Goal: Use online tool/utility: Use online tool/utility

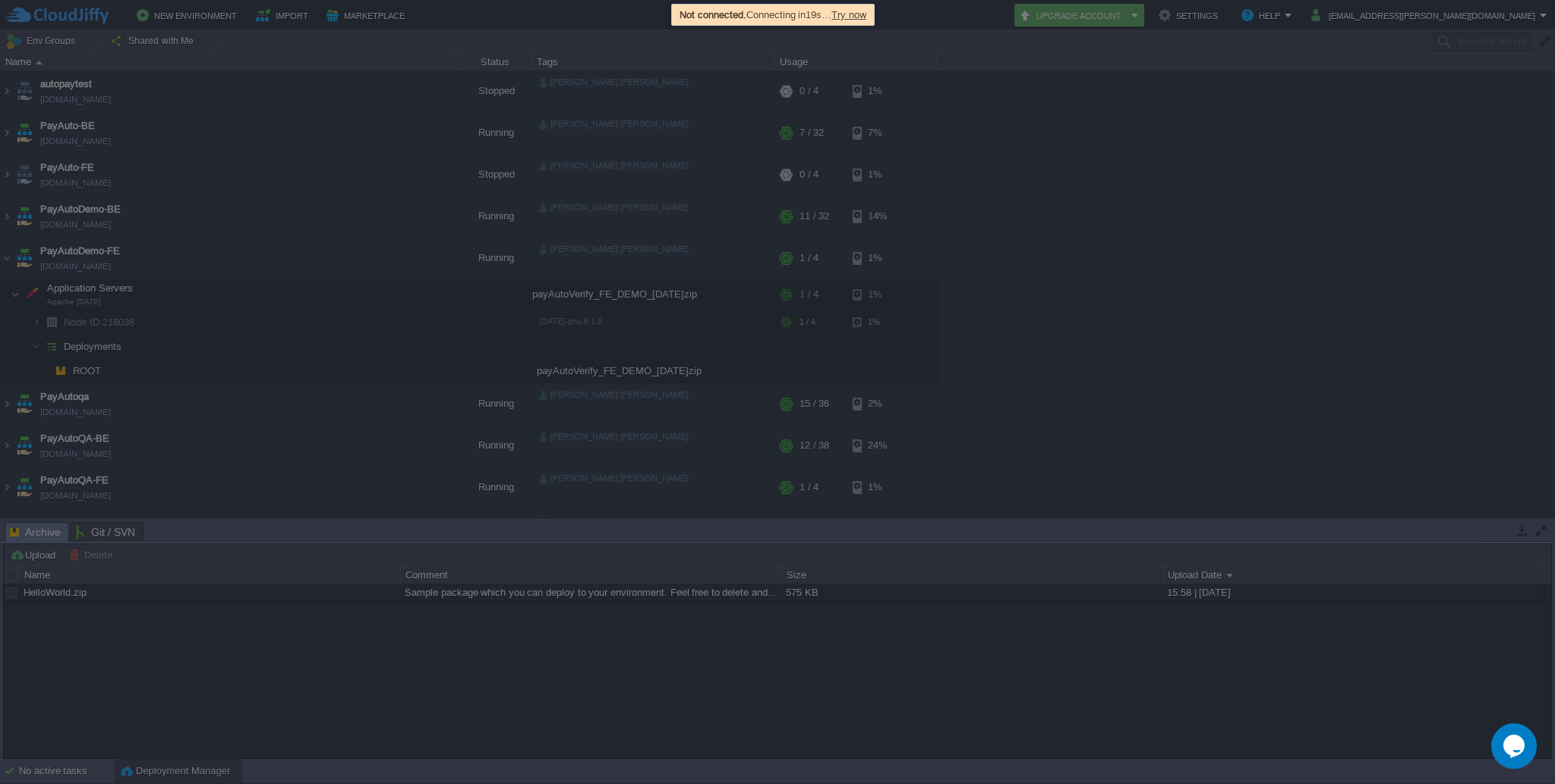
scroll to position [13, 0]
click at [866, 18] on span "Try now" at bounding box center [848, 15] width 34 height 12
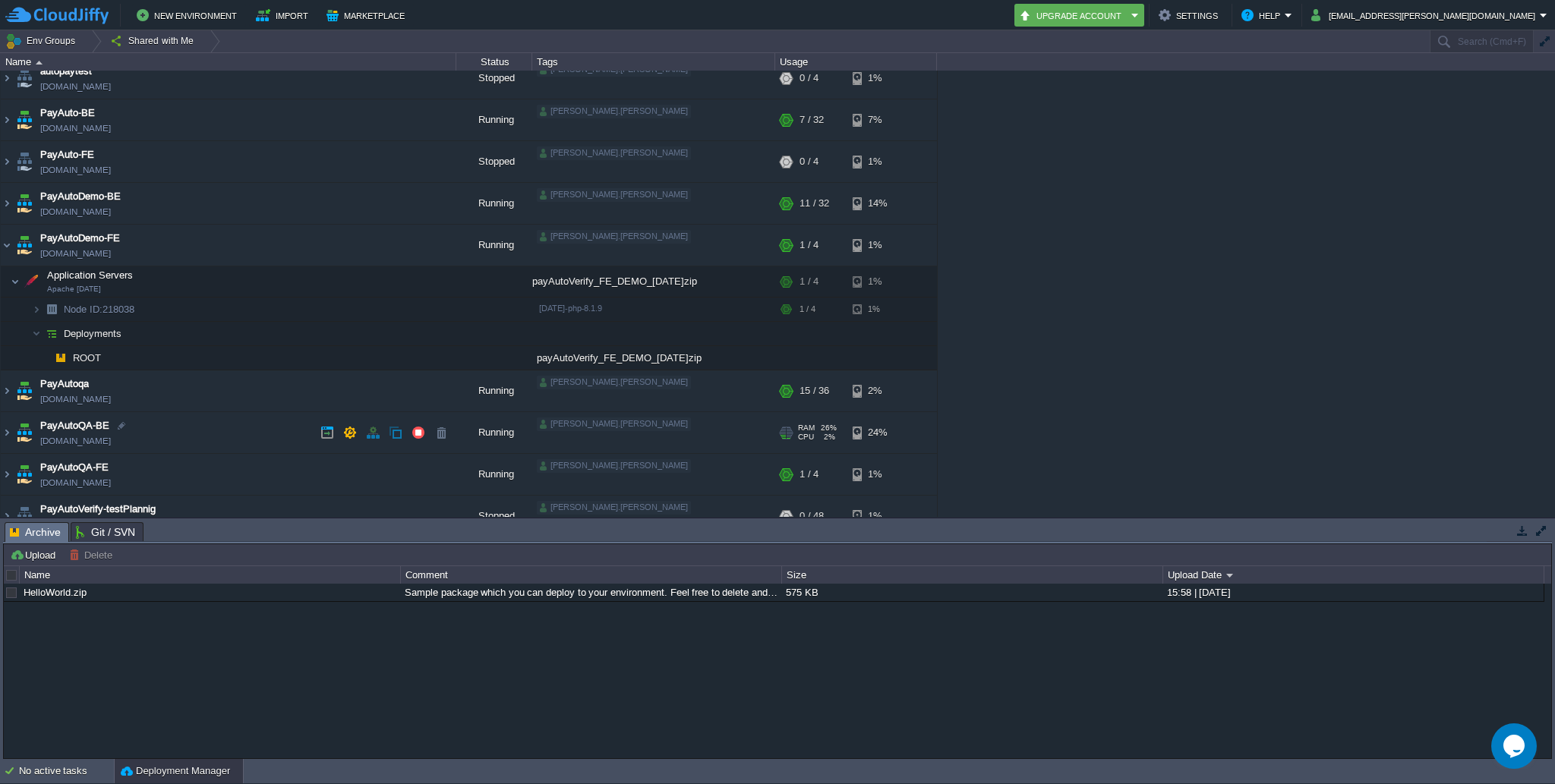
scroll to position [117, 0]
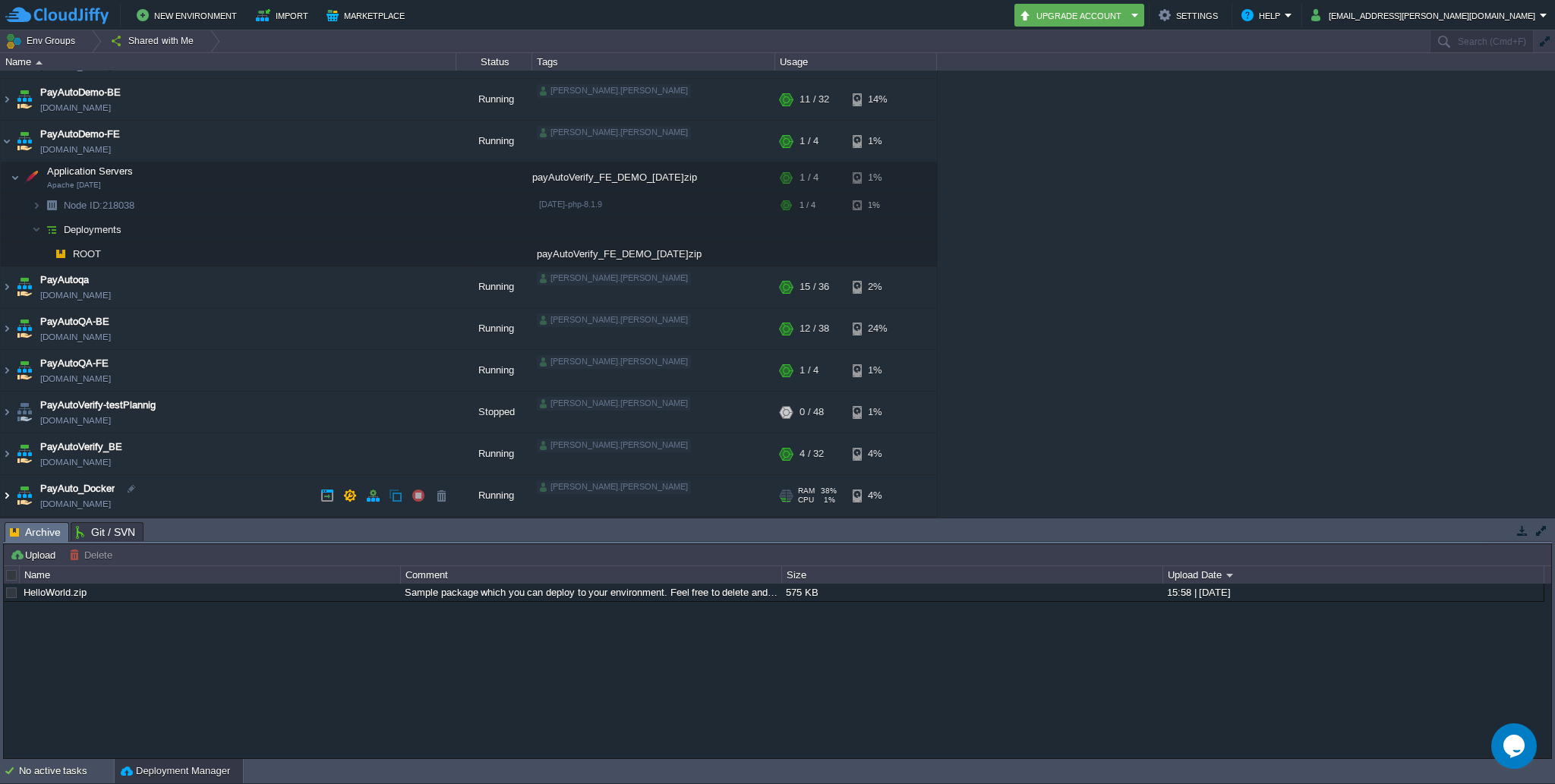
click at [5, 494] on img at bounding box center [7, 495] width 12 height 41
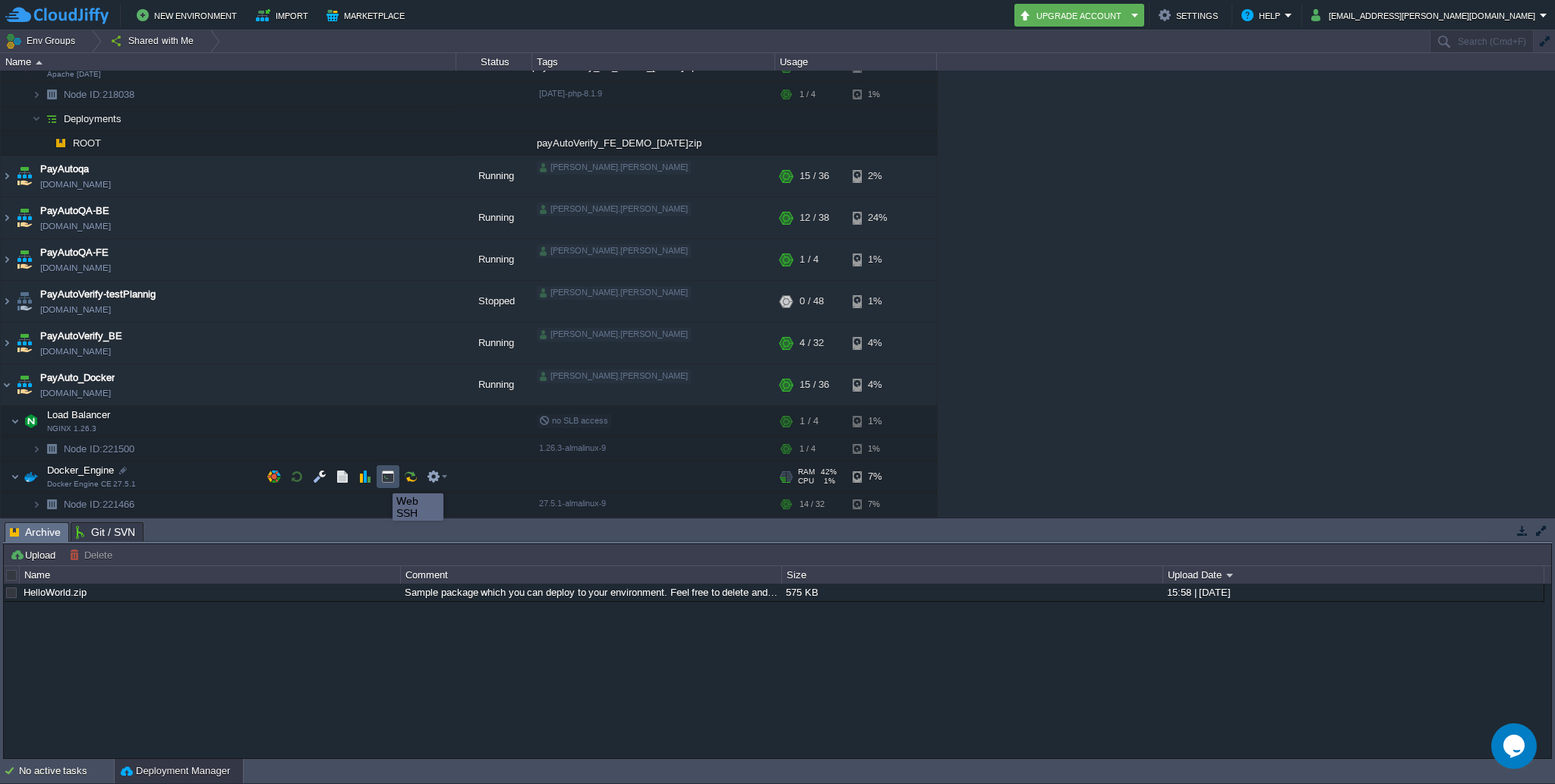
click at [392, 480] on button "button" at bounding box center [388, 477] width 14 height 14
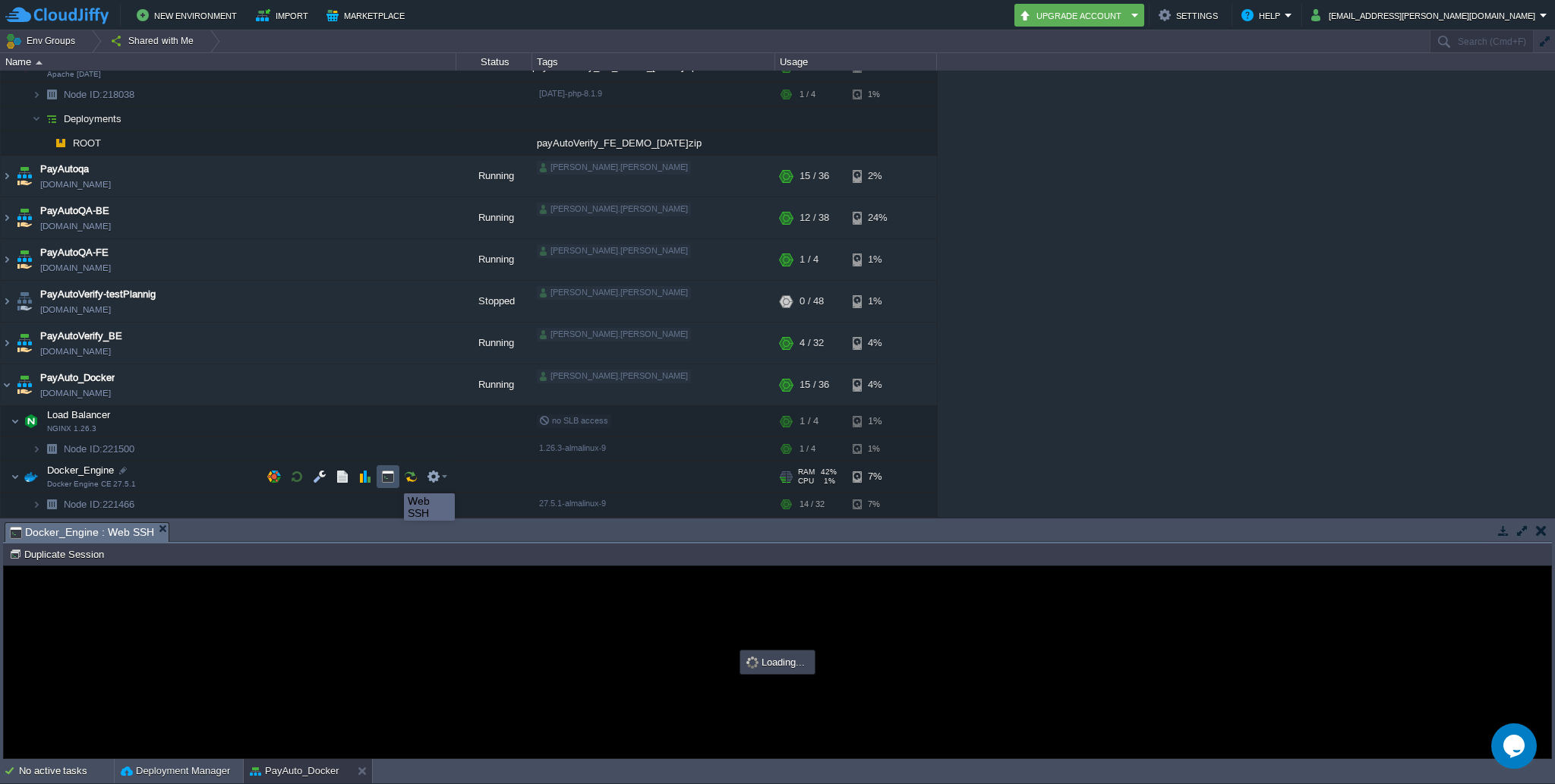
click at [388, 478] on button "button" at bounding box center [388, 477] width 14 height 14
type input "#000000"
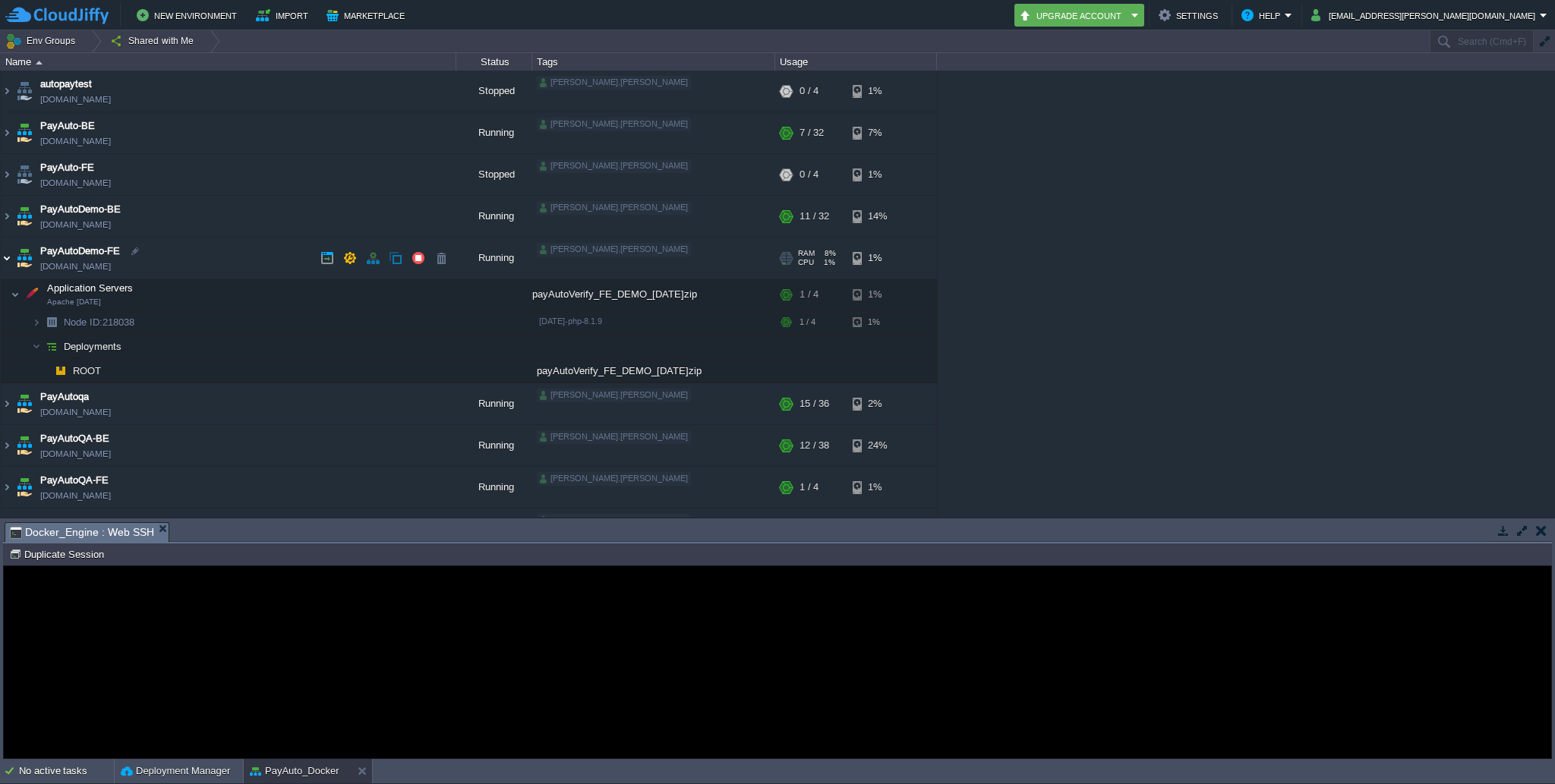
click at [5, 259] on img at bounding box center [7, 258] width 12 height 41
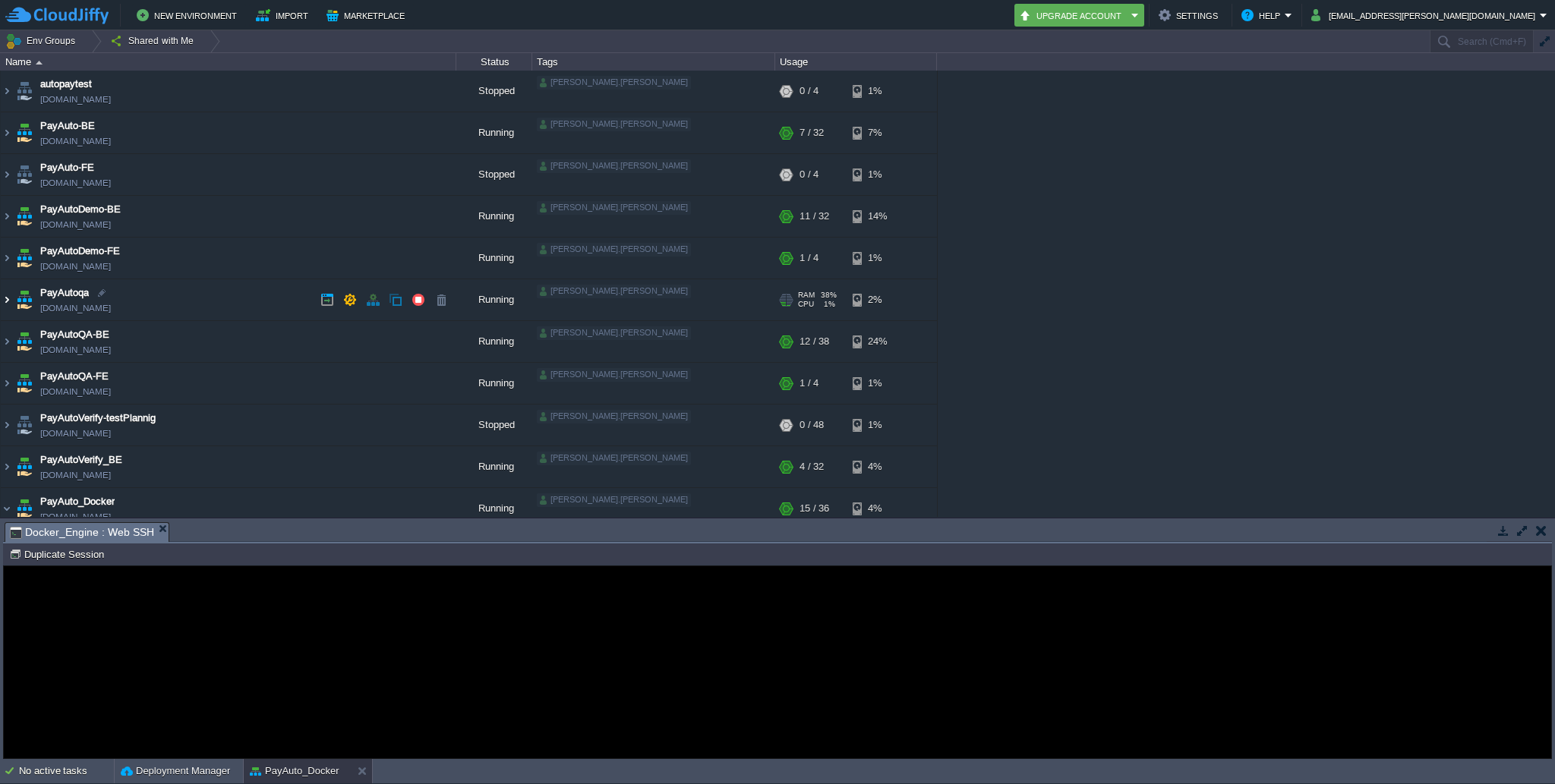
click at [5, 304] on img at bounding box center [7, 300] width 12 height 41
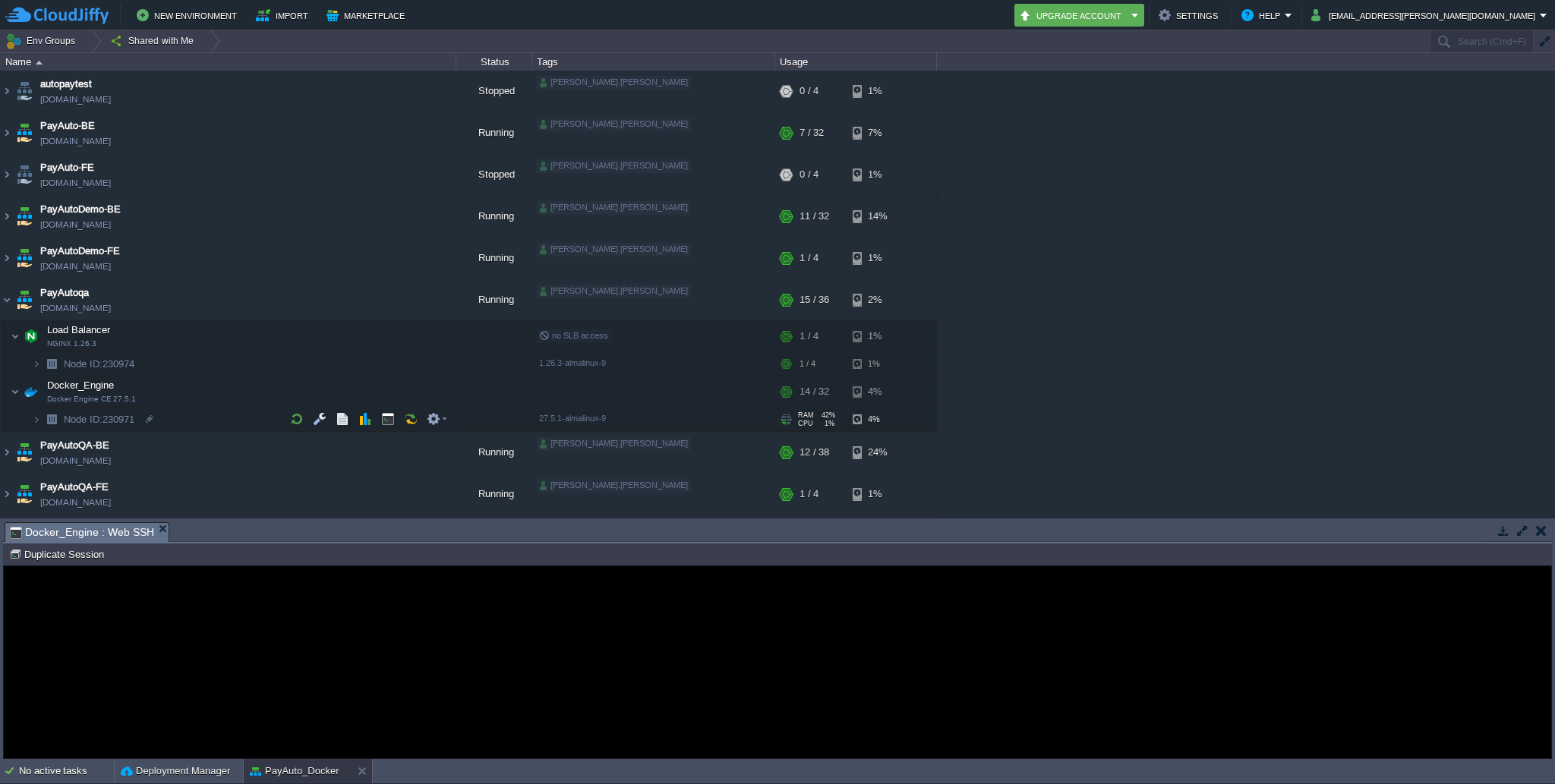
click at [31, 419] on img at bounding box center [22, 415] width 22 height 14
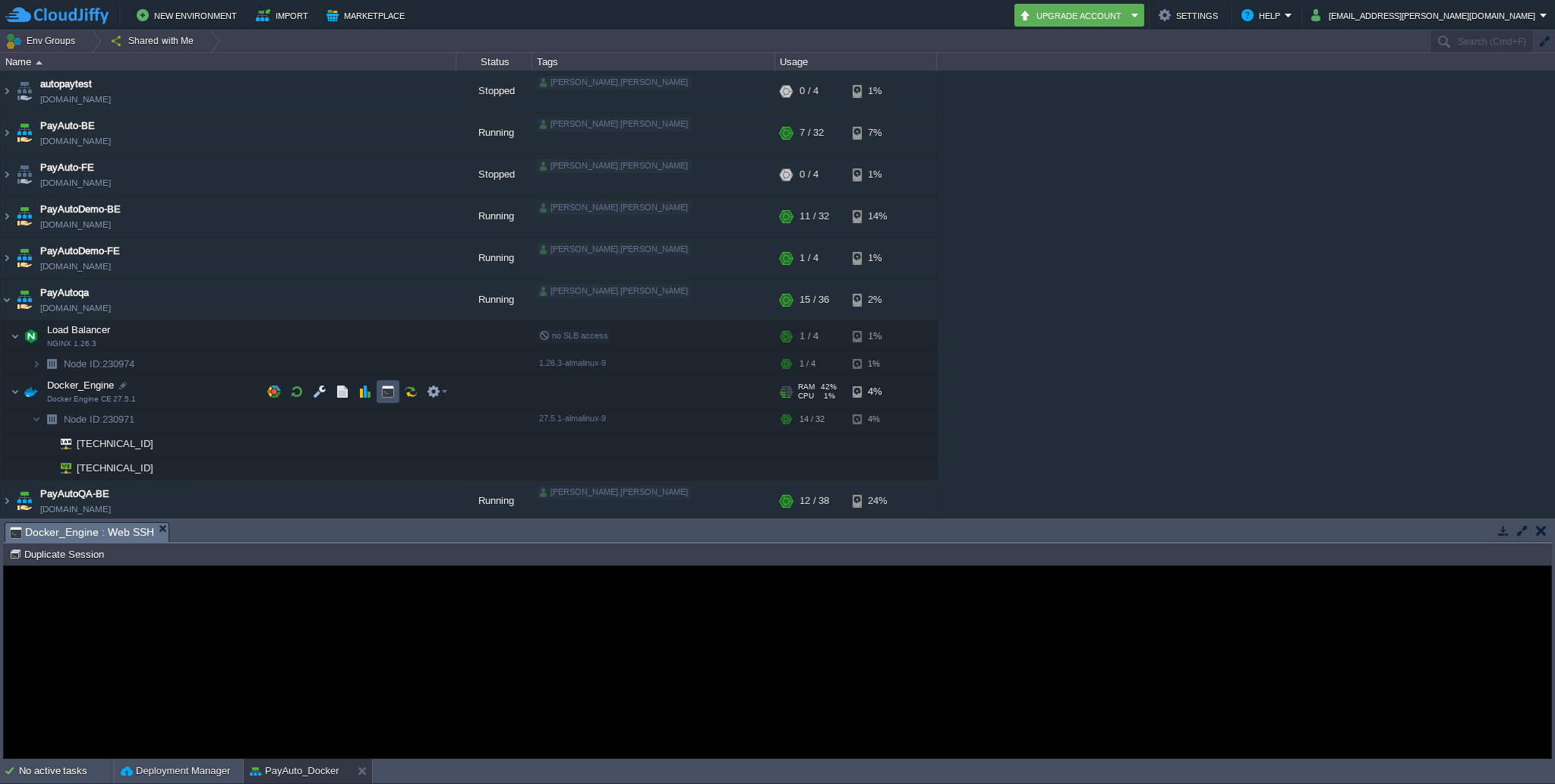
click at [390, 387] on button "button" at bounding box center [388, 392] width 14 height 14
type input "#000000"
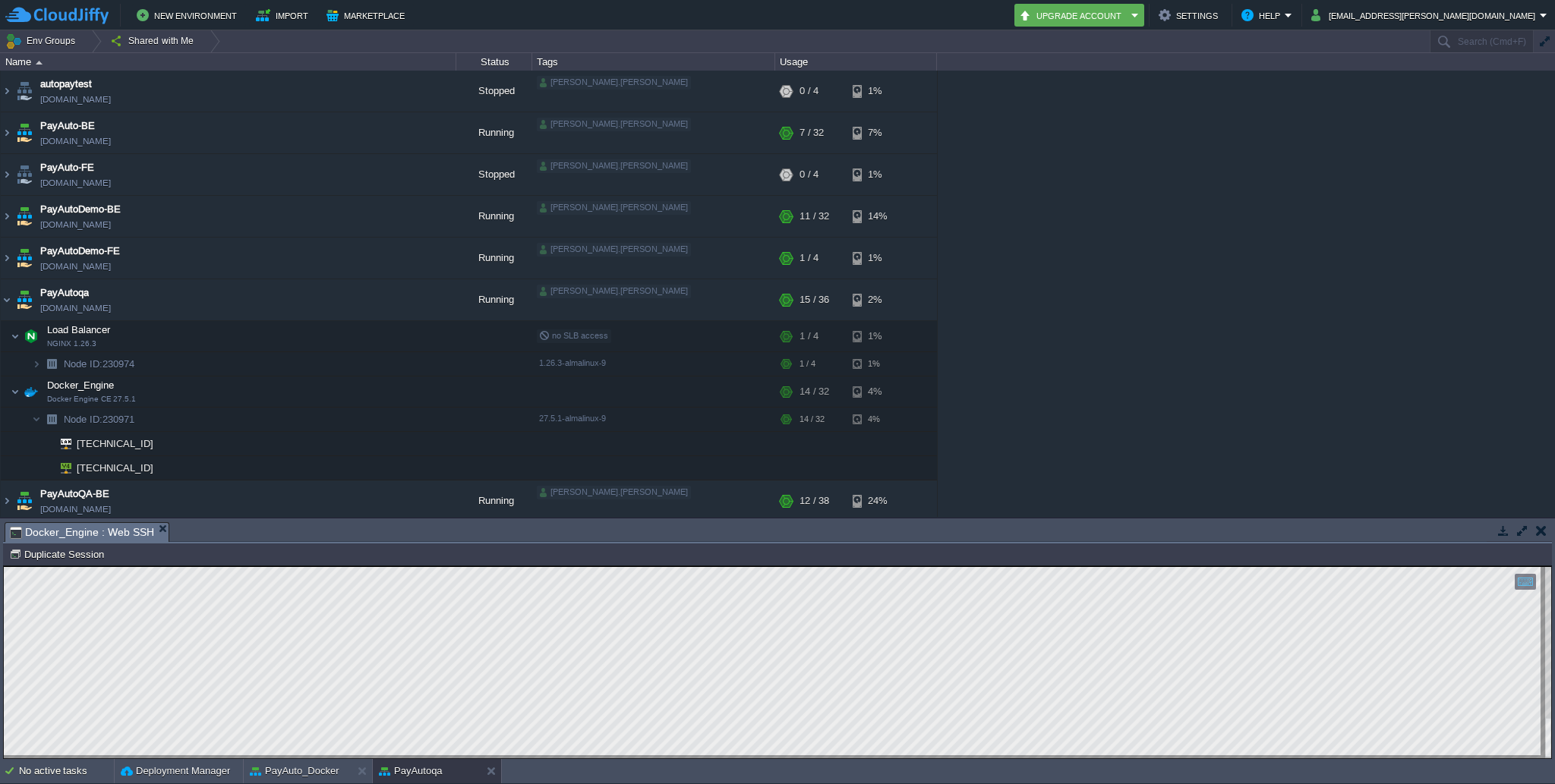
click at [456, 545] on td "Node ID: 230971 Duplicate Session" at bounding box center [778, 554] width 1546 height 18
click at [494, 769] on button at bounding box center [494, 770] width 15 height 15
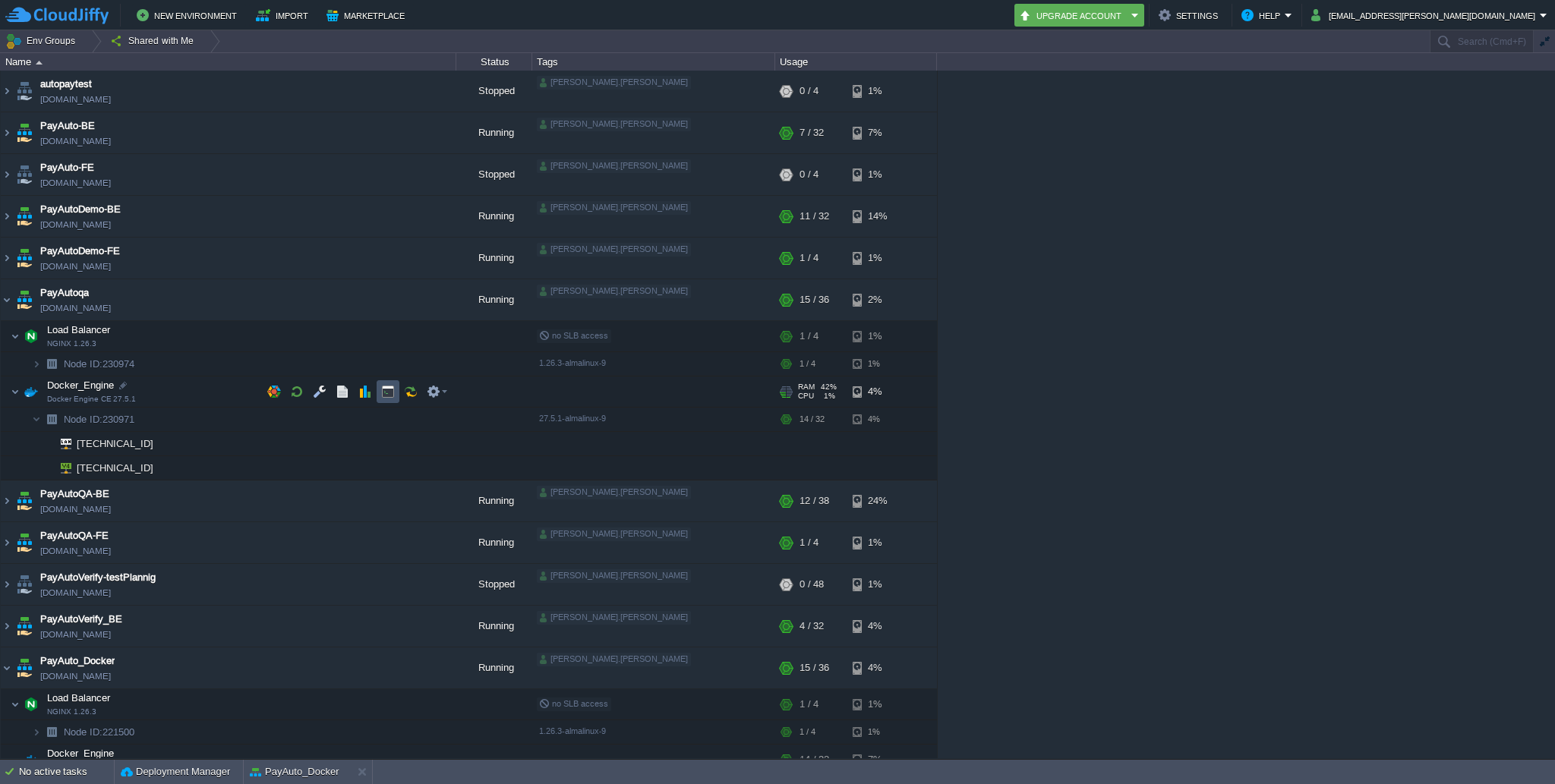
click at [386, 392] on button "button" at bounding box center [388, 392] width 14 height 14
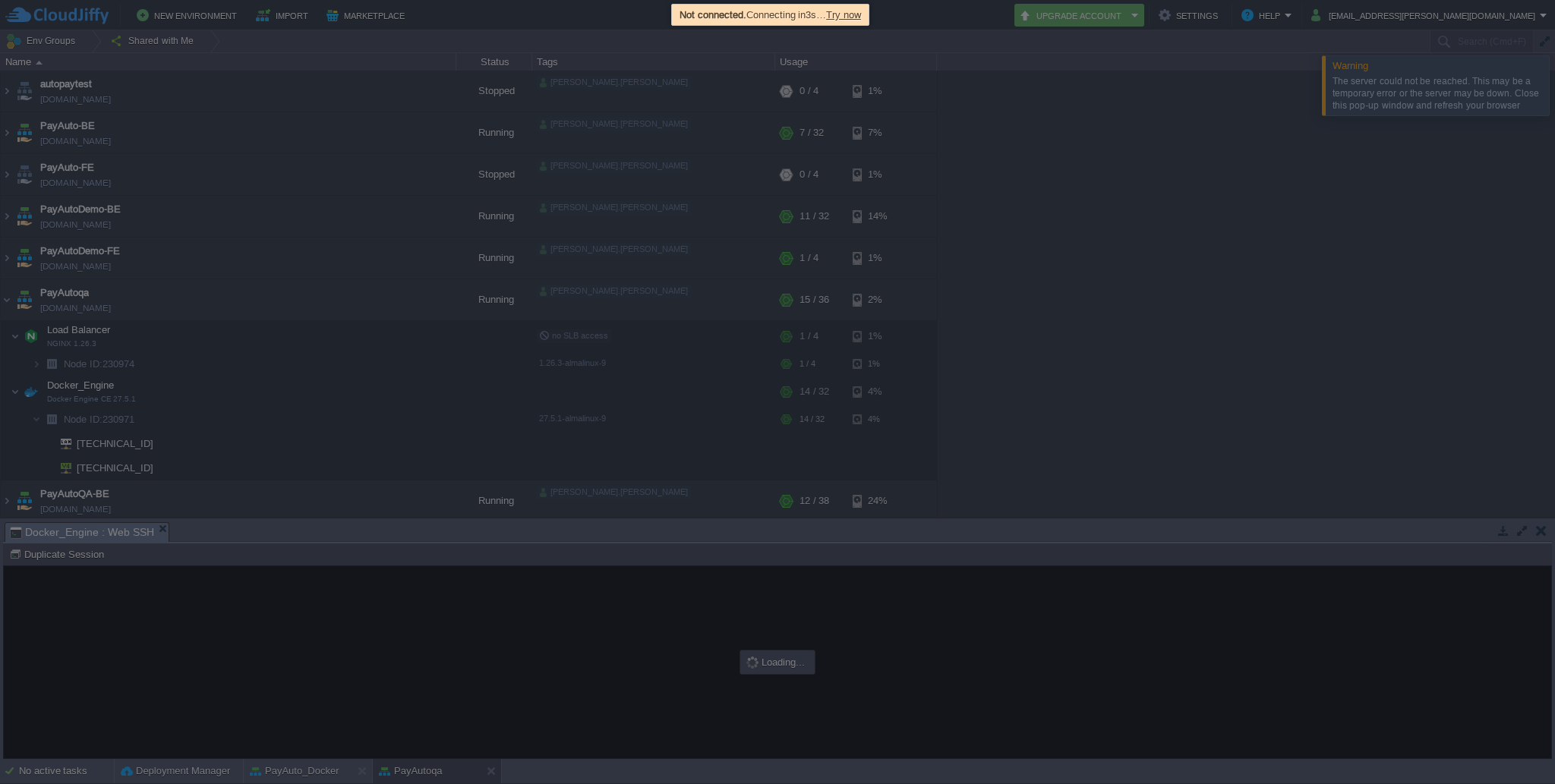
click at [1238, 271] on div at bounding box center [778, 392] width 1555 height 784
click at [866, 15] on span "Try now" at bounding box center [848, 15] width 34 height 12
click at [1160, 297] on div at bounding box center [778, 392] width 1555 height 784
click at [861, 15] on span "Try now" at bounding box center [843, 15] width 34 height 12
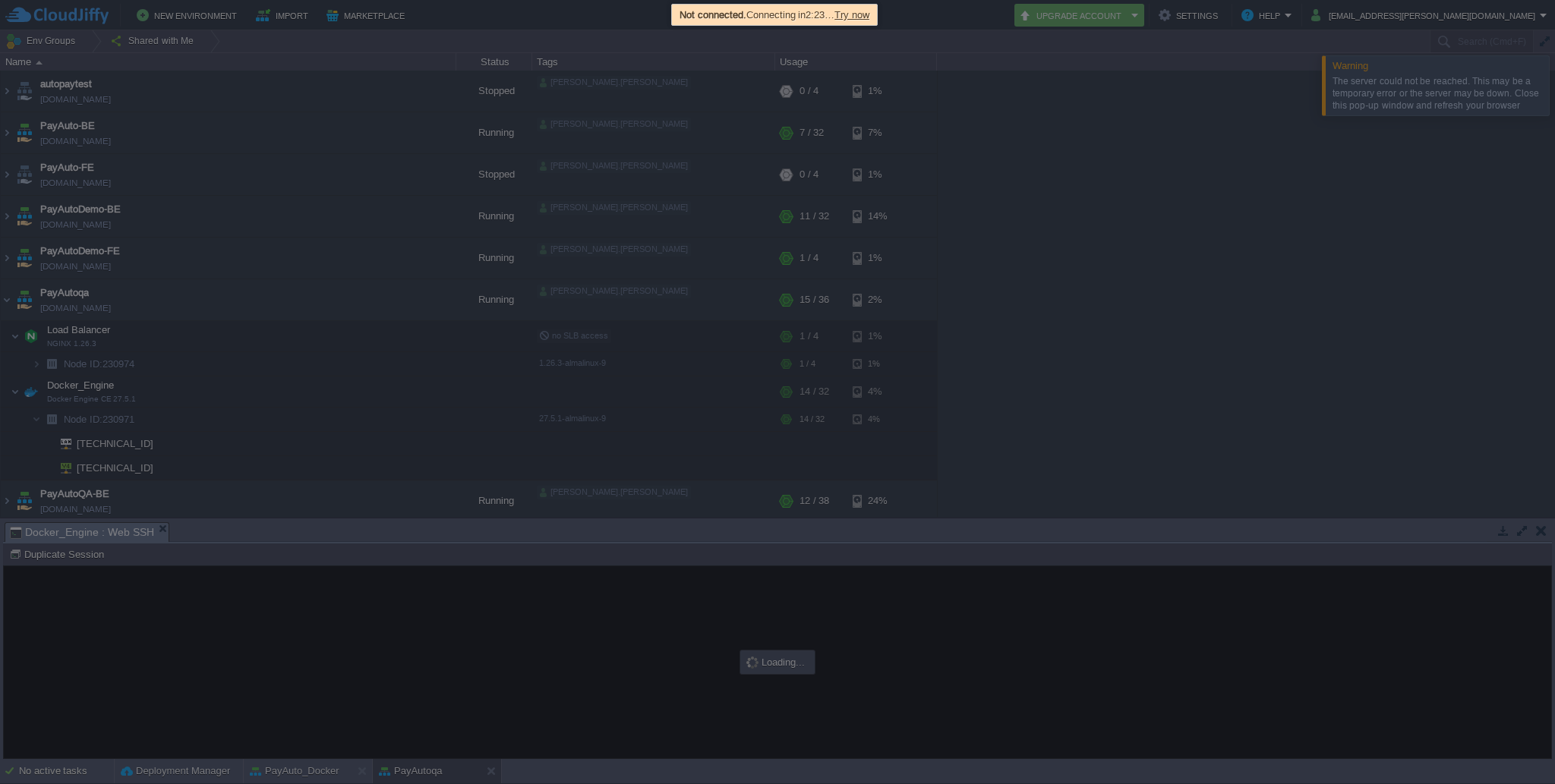
click at [862, 13] on span "Try now" at bounding box center [851, 15] width 34 height 12
click at [869, 15] on span "Try now" at bounding box center [851, 15] width 34 height 12
click at [1021, 178] on div at bounding box center [778, 392] width 1555 height 784
click at [867, 12] on span "Try now" at bounding box center [851, 15] width 34 height 12
click at [868, 14] on span "Try now" at bounding box center [851, 15] width 34 height 12
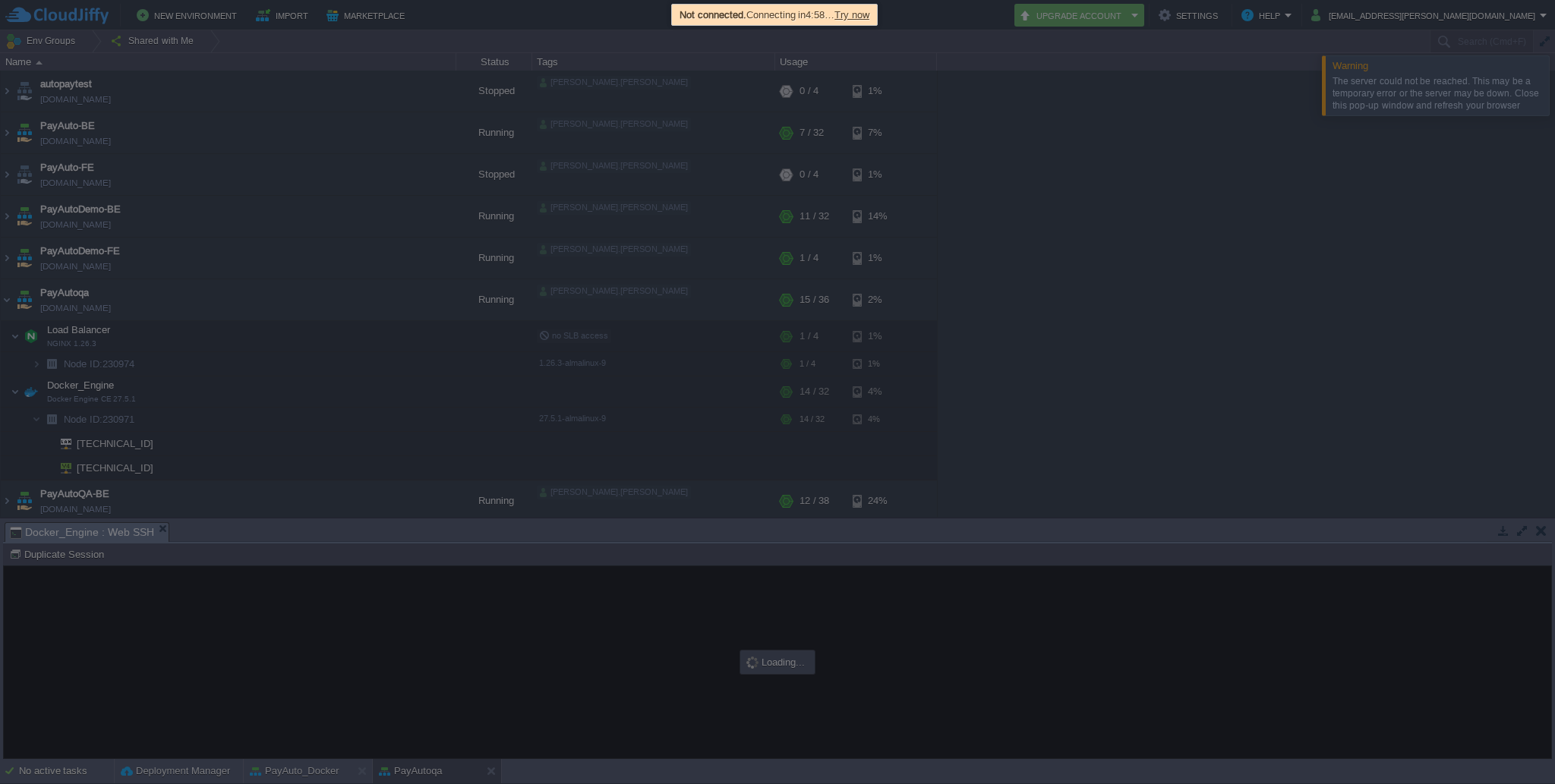
click at [868, 14] on span "Try now" at bounding box center [851, 15] width 34 height 12
click at [659, 606] on div at bounding box center [778, 392] width 1555 height 784
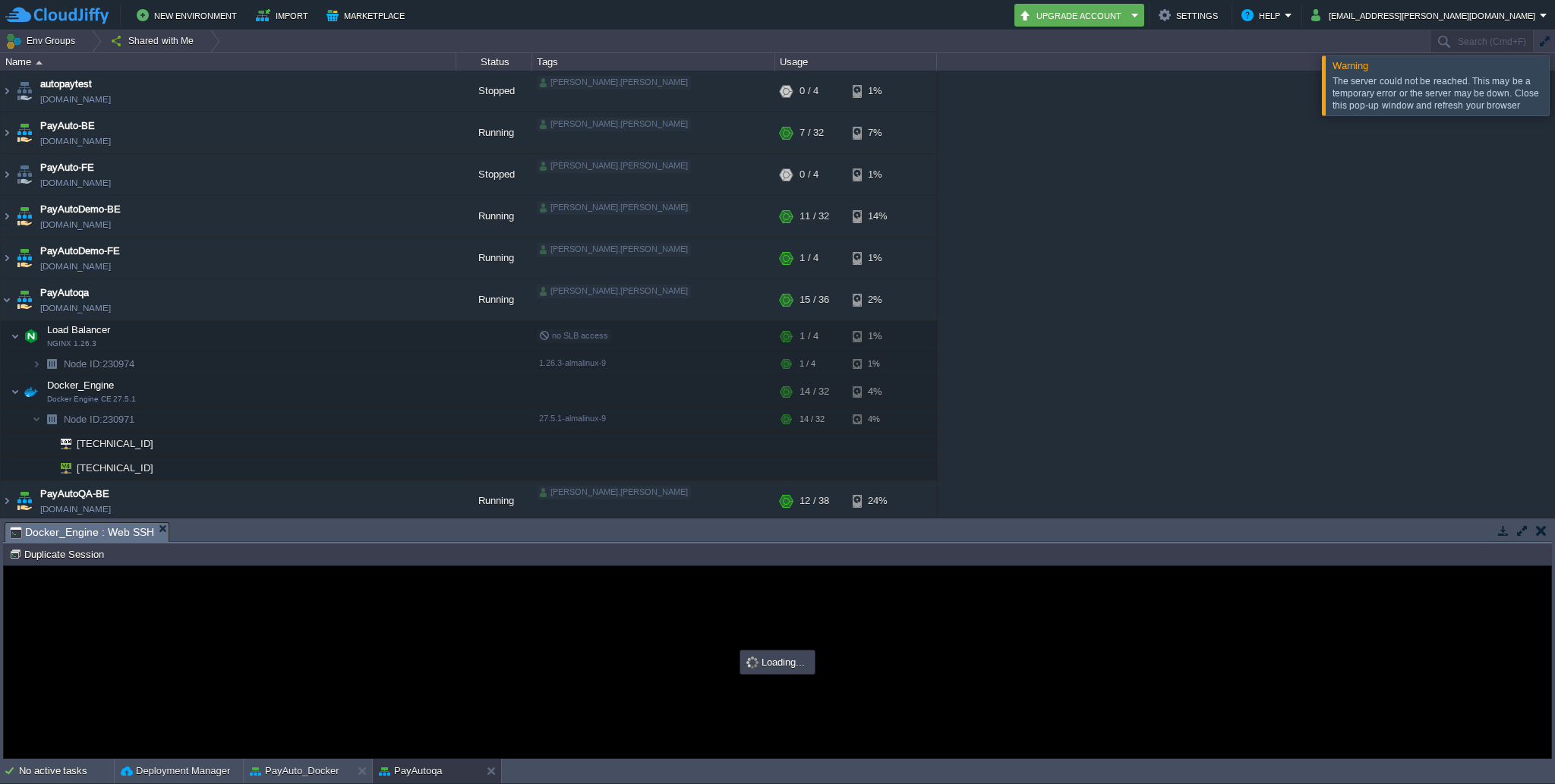
click at [1555, 85] on div at bounding box center [1574, 85] width 0 height 59
click at [1539, 533] on button "button" at bounding box center [1541, 531] width 11 height 14
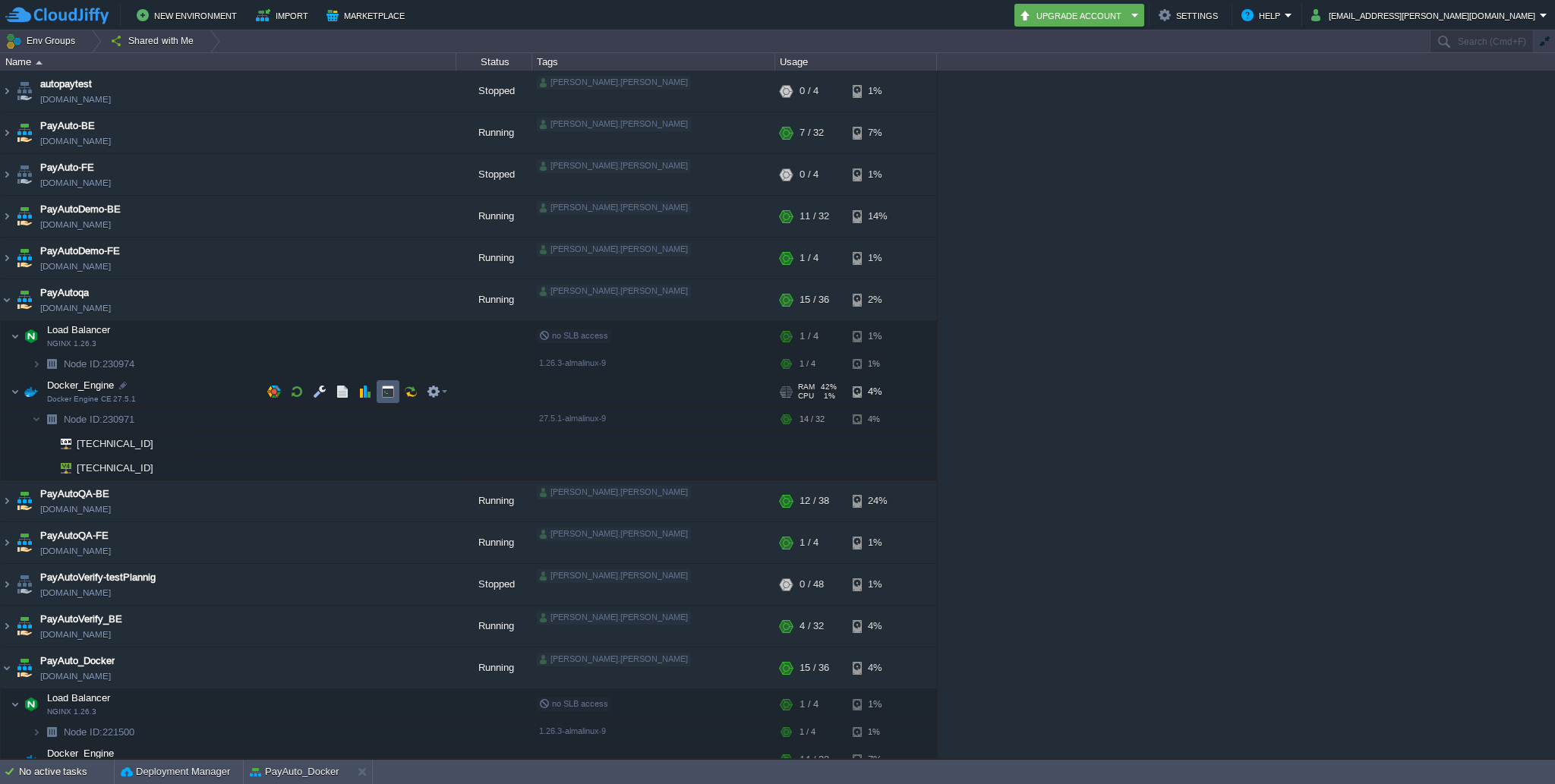
click at [380, 394] on td at bounding box center [387, 391] width 23 height 23
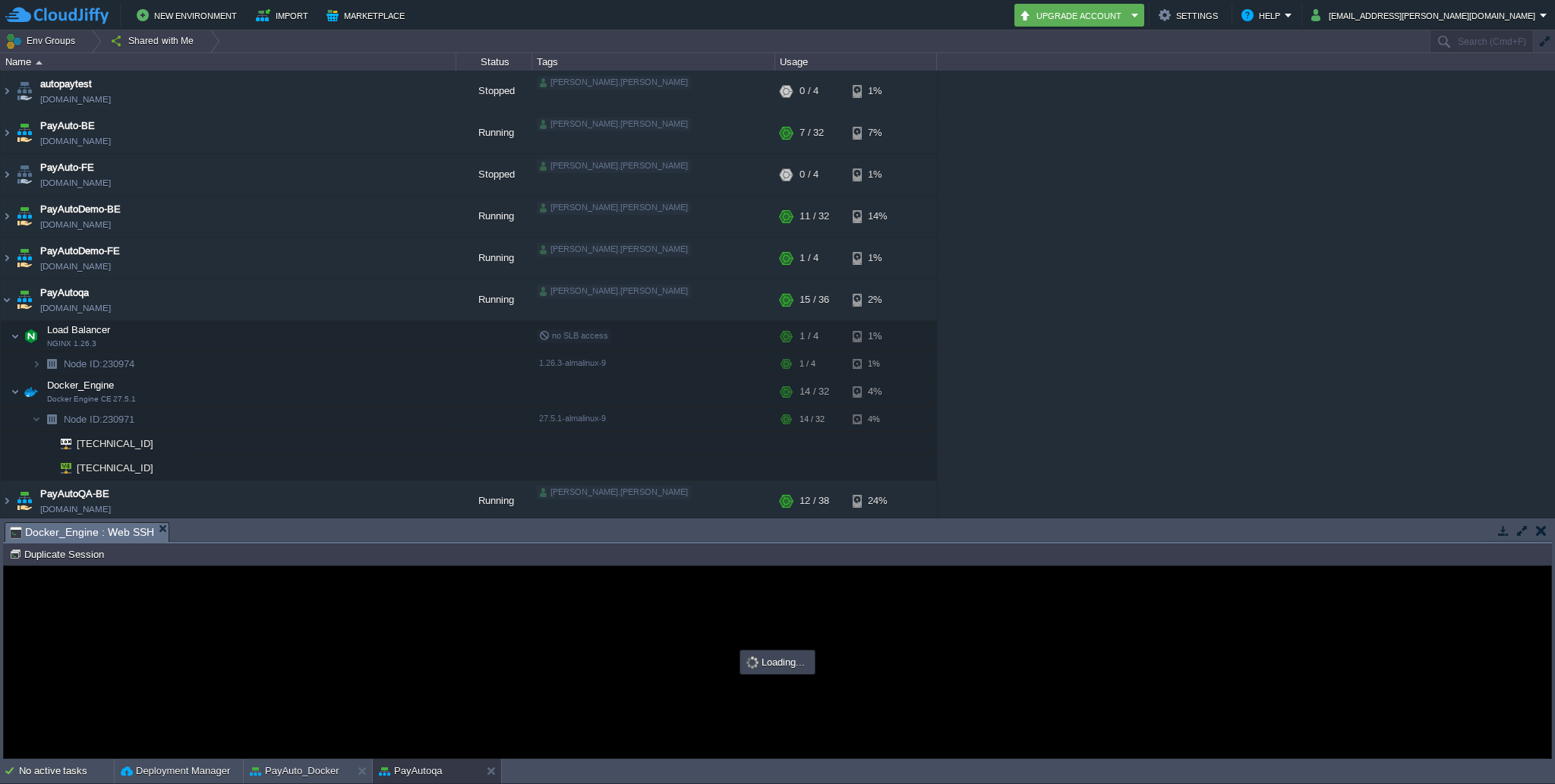
type input "#000000"
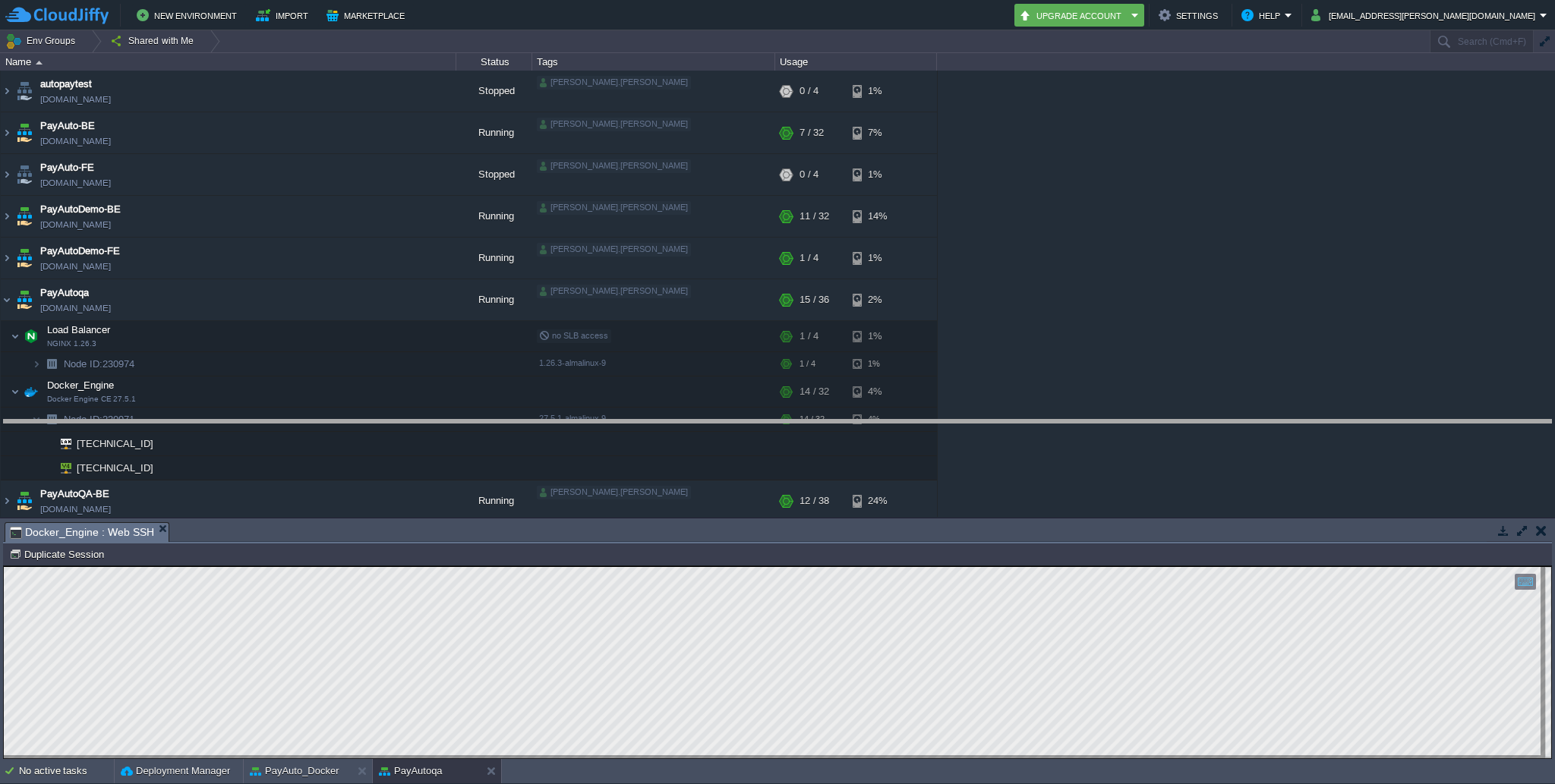
drag, startPoint x: 716, startPoint y: 530, endPoint x: 717, endPoint y: 374, distance: 156.0
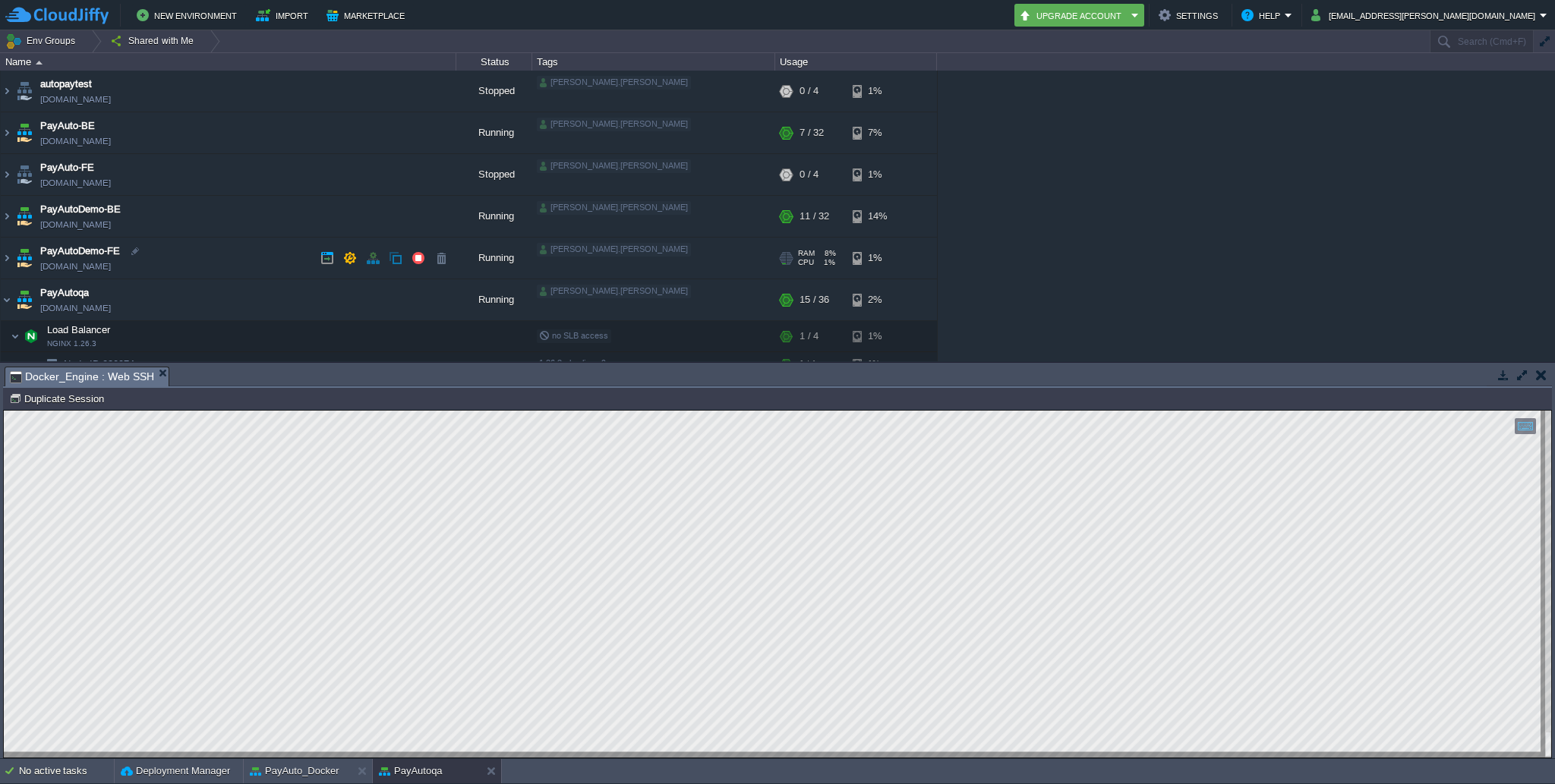
scroll to position [438, 0]
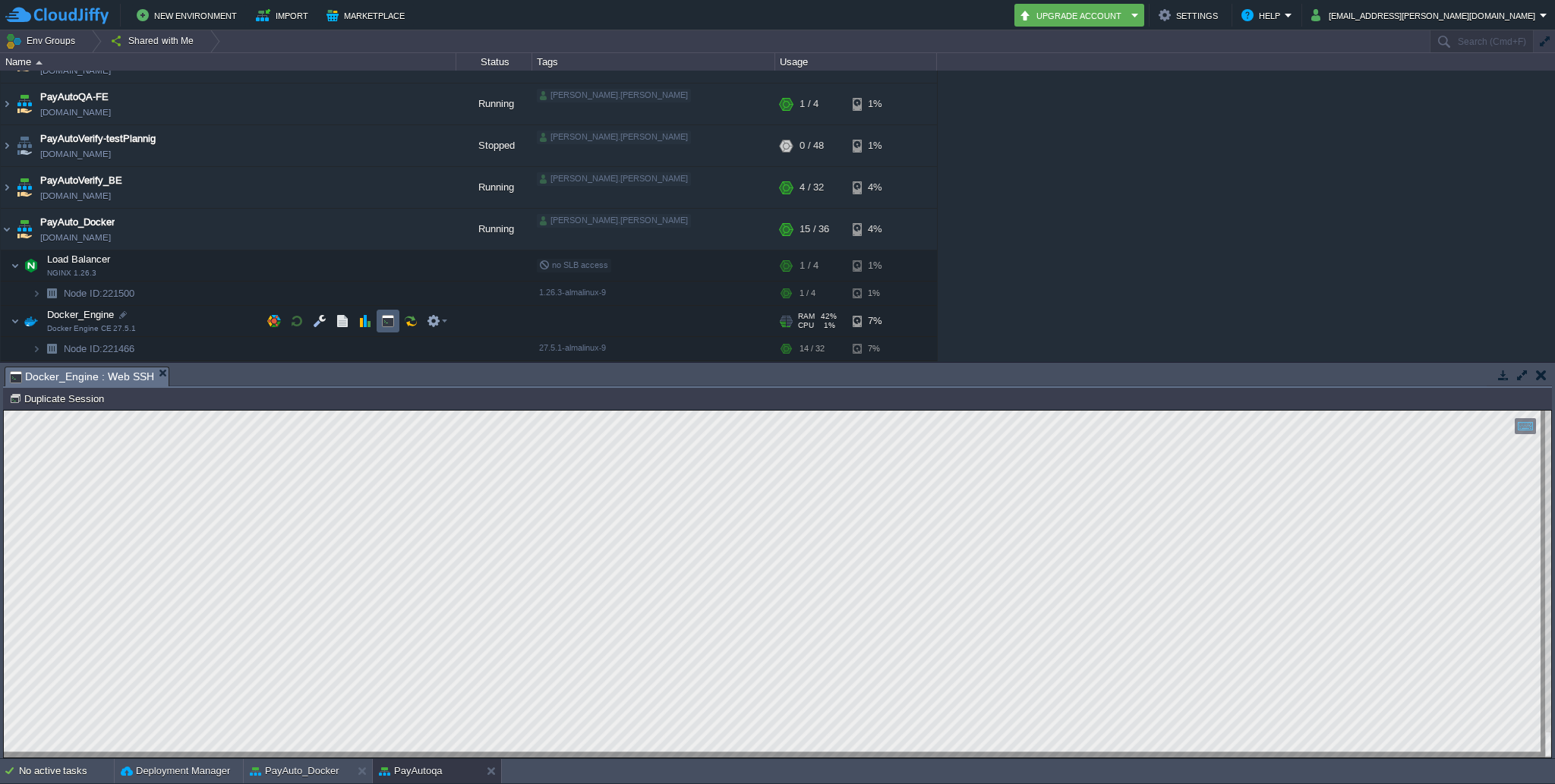
click at [392, 322] on button "button" at bounding box center [388, 321] width 14 height 14
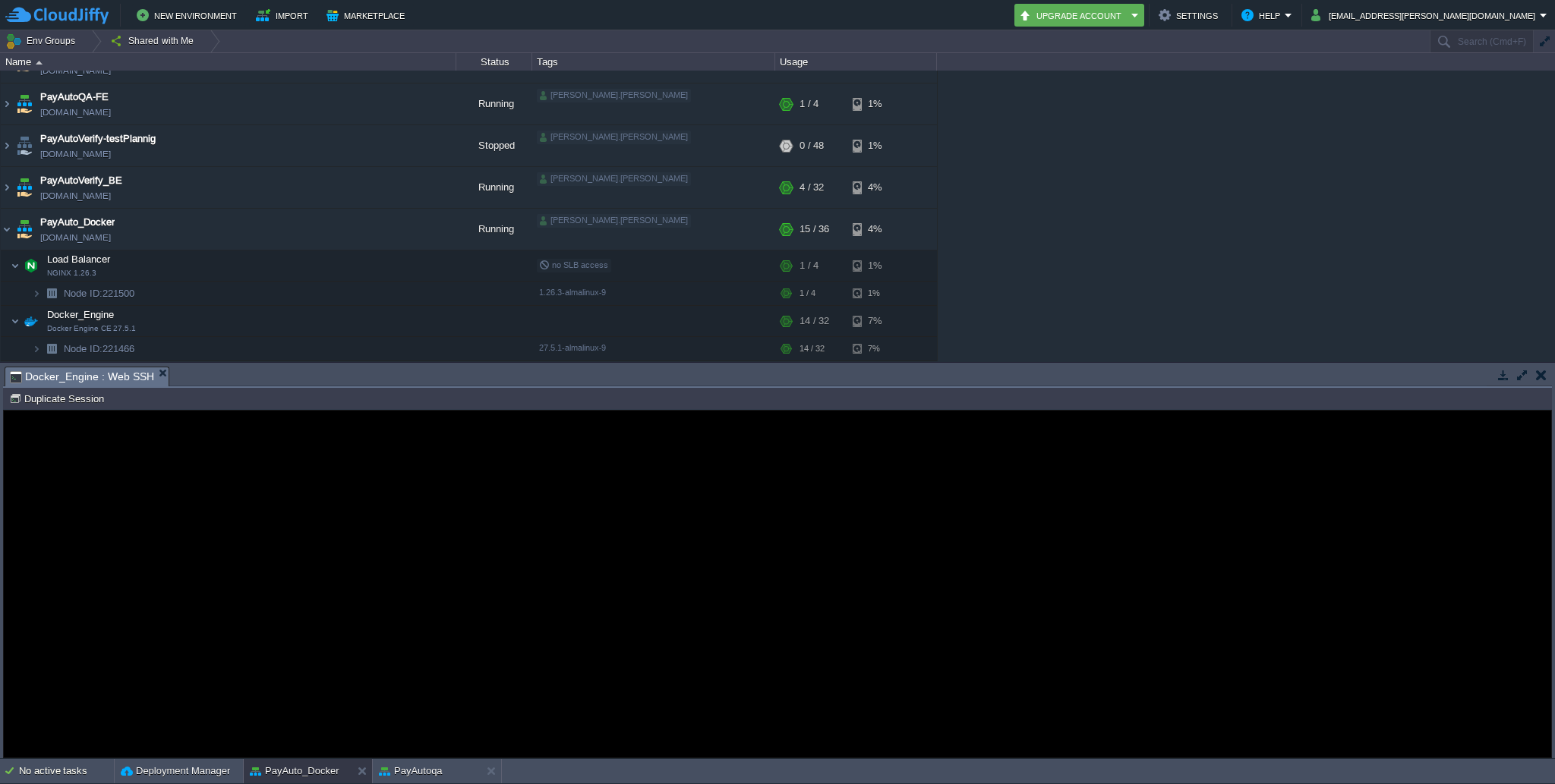
click at [313, 531] on div "Error An error has occurred and this action cannot be completed. If the problem…" at bounding box center [778, 584] width 1548 height 124
click at [412, 769] on button "PayAutoqa" at bounding box center [411, 770] width 64 height 15
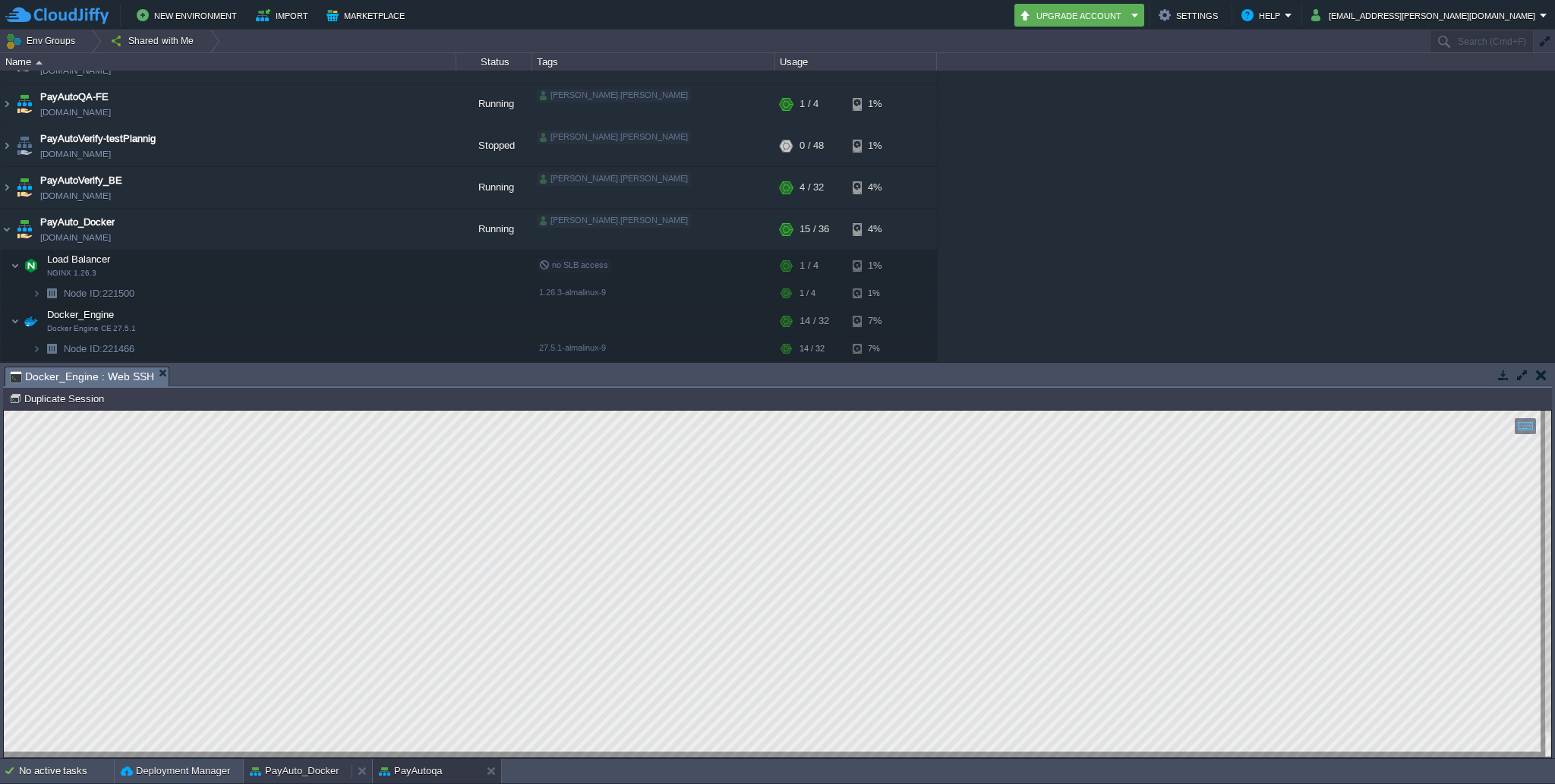
click at [316, 769] on button "PayAuto_Docker" at bounding box center [295, 770] width 90 height 15
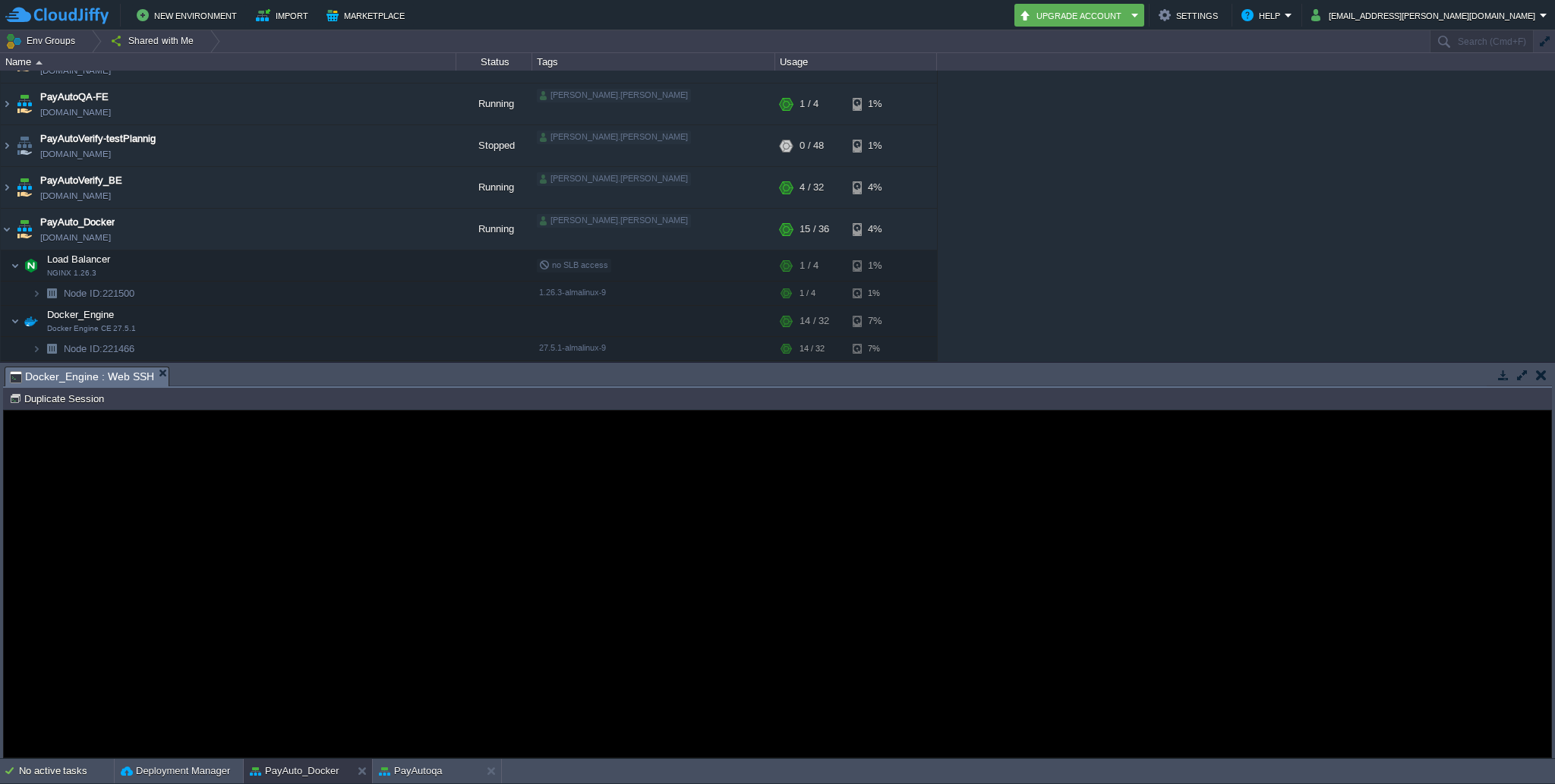
click at [350, 606] on div "Error An error has occurred and this action cannot be completed. If the problem…" at bounding box center [778, 584] width 1548 height 124
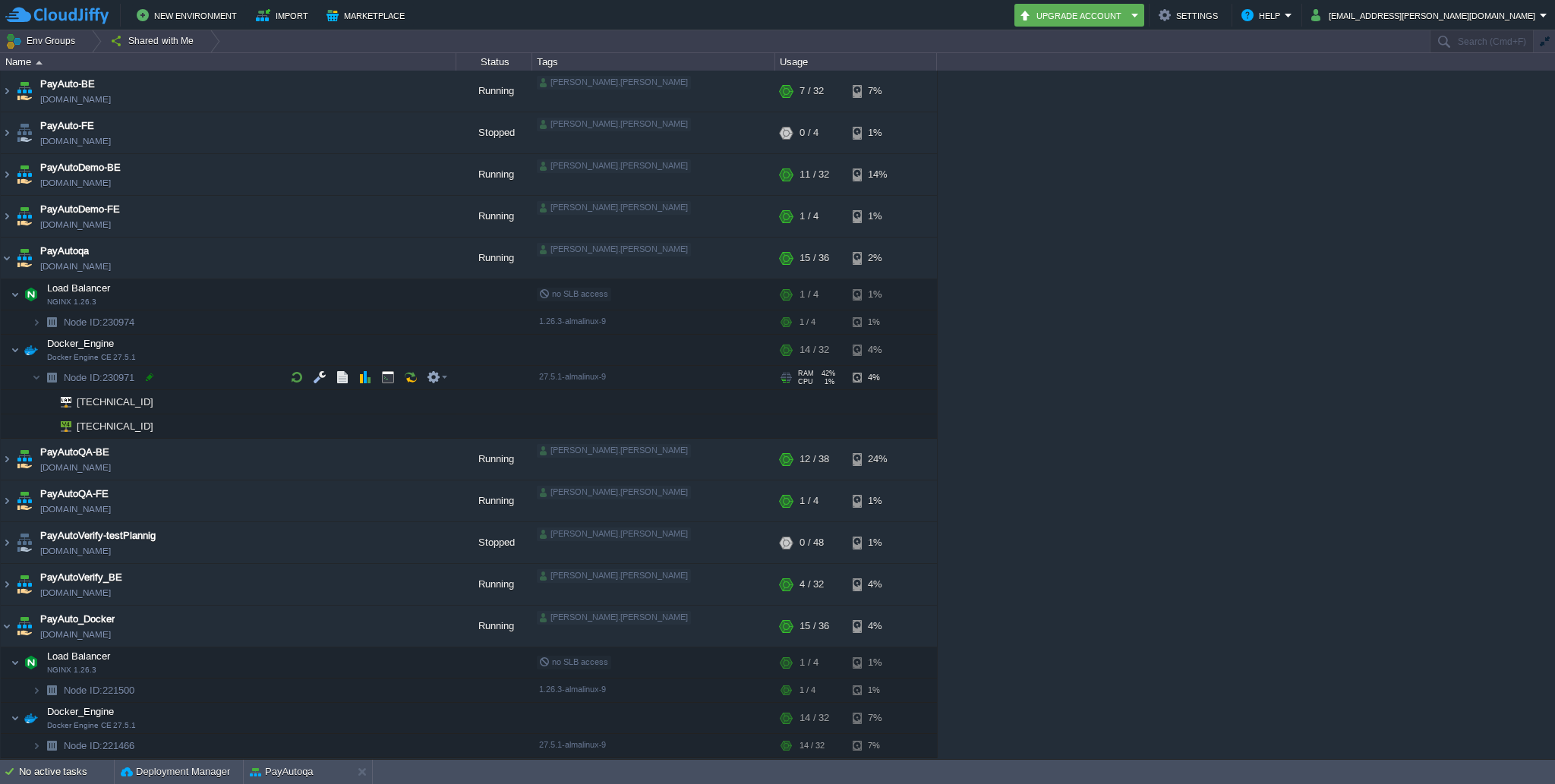
scroll to position [41, 0]
click at [382, 356] on button "button" at bounding box center [388, 350] width 14 height 14
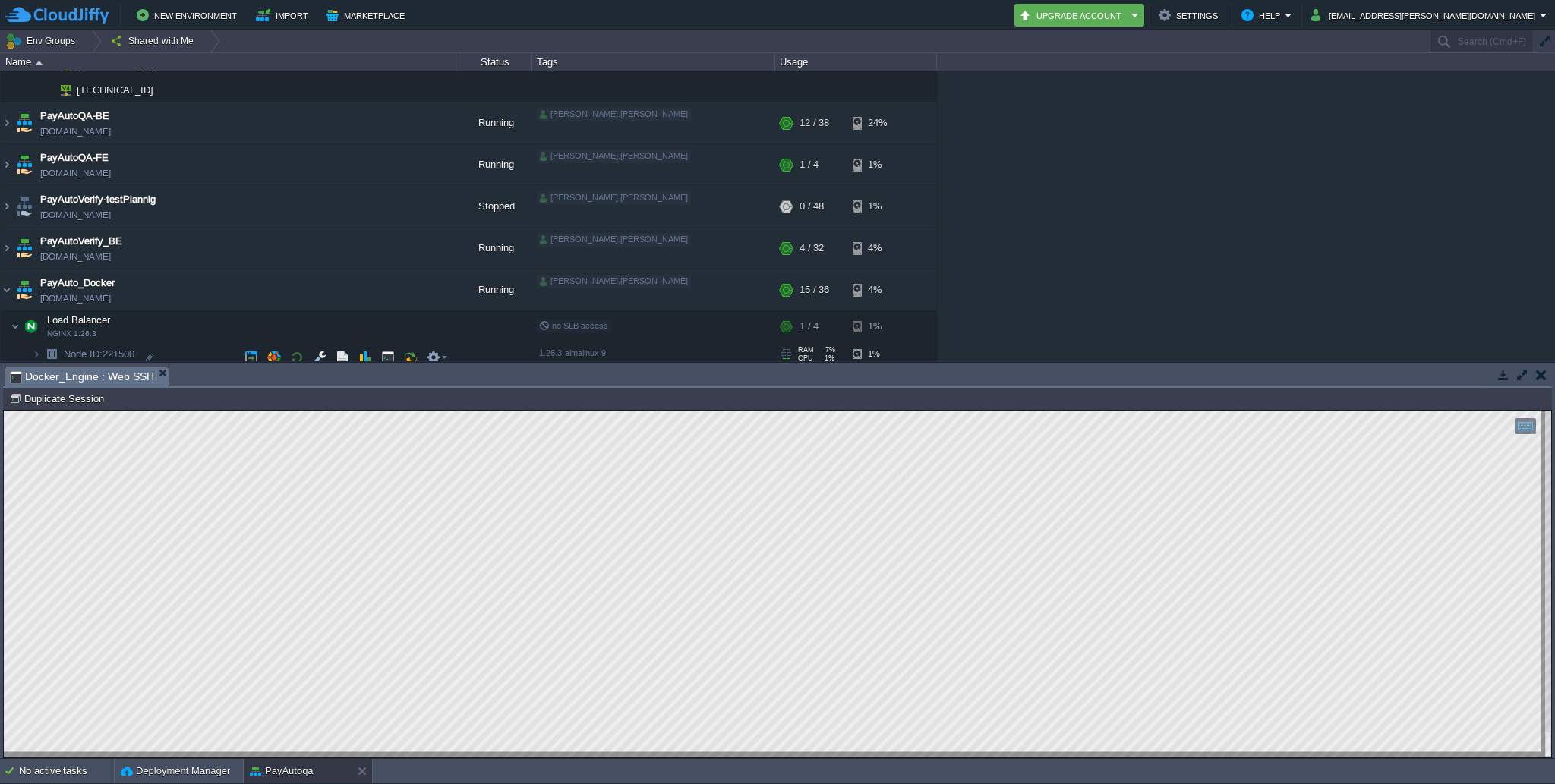
scroll to position [438, 0]
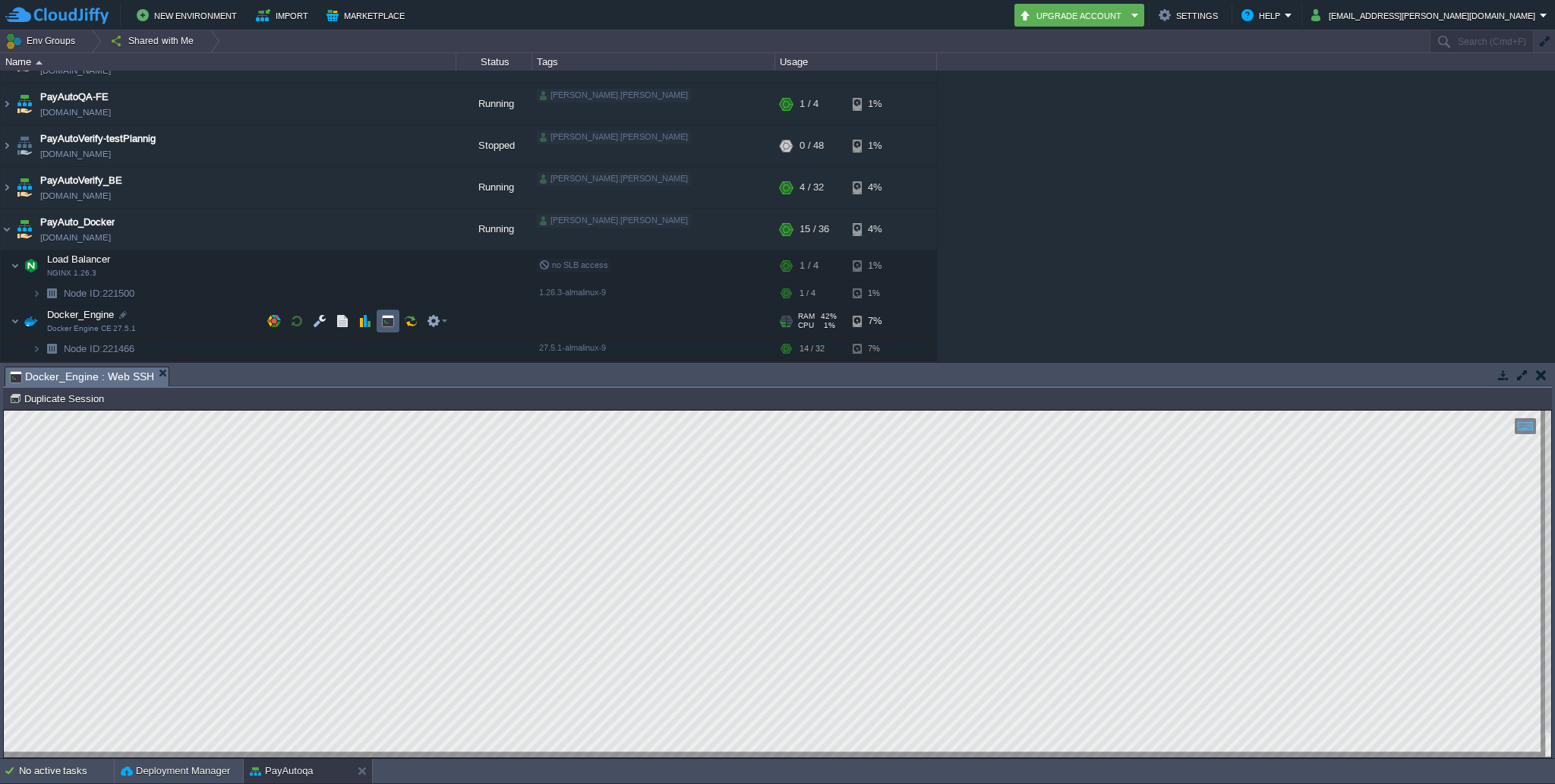
click at [387, 321] on button "button" at bounding box center [388, 321] width 14 height 14
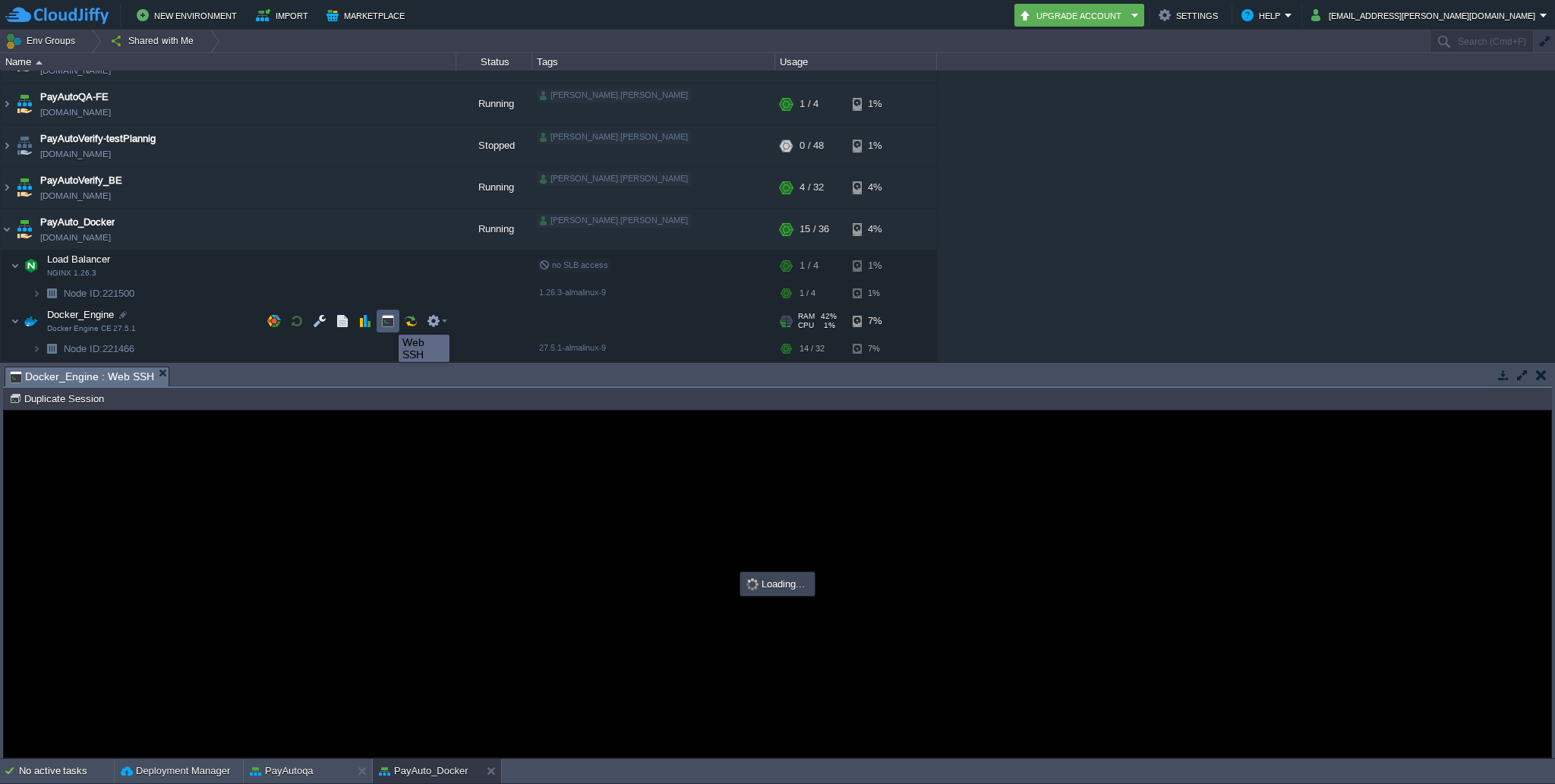
scroll to position [0, 0]
type input "#000000"
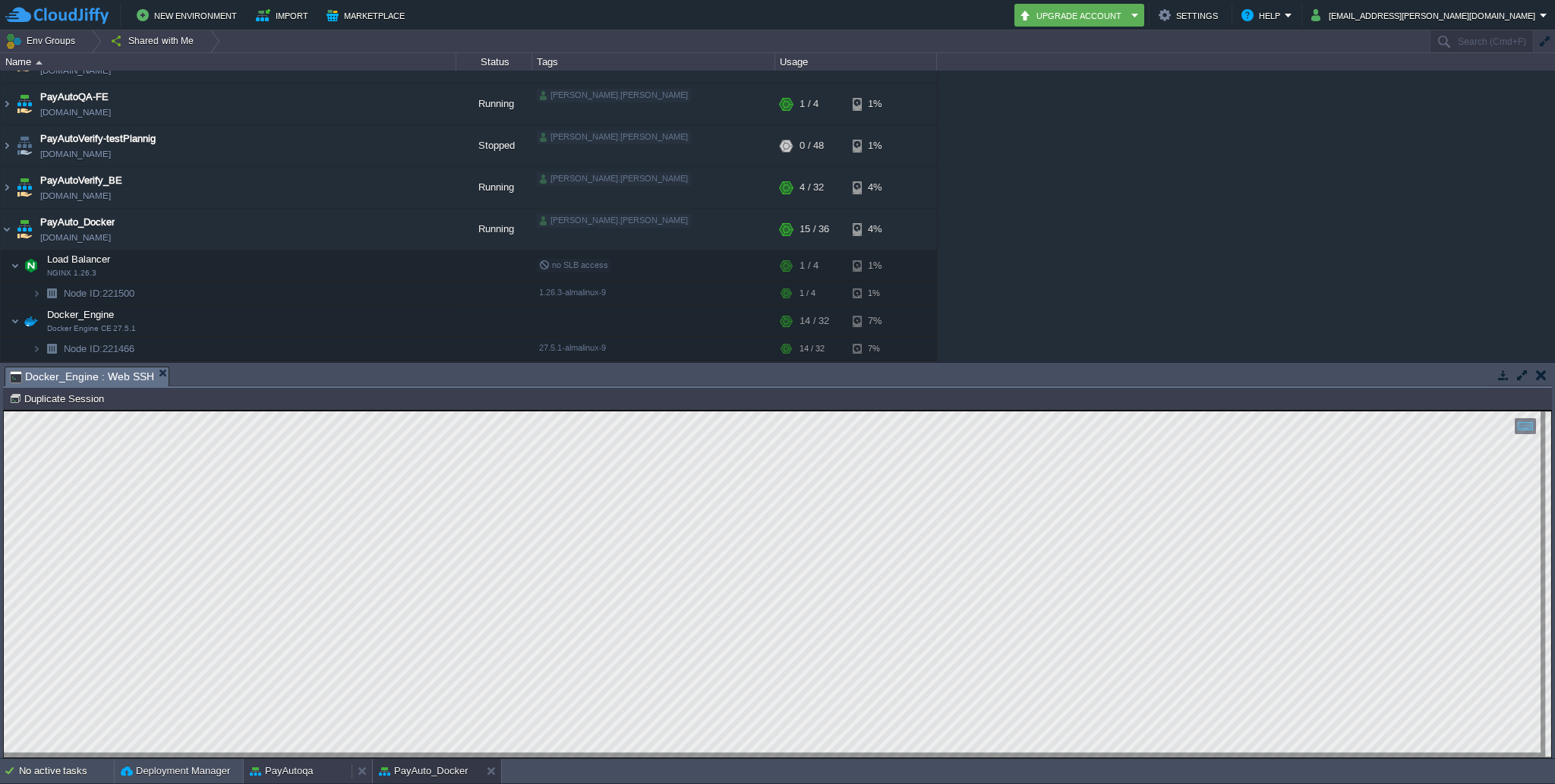
click at [320, 774] on div "PayAutoqa" at bounding box center [297, 771] width 107 height 25
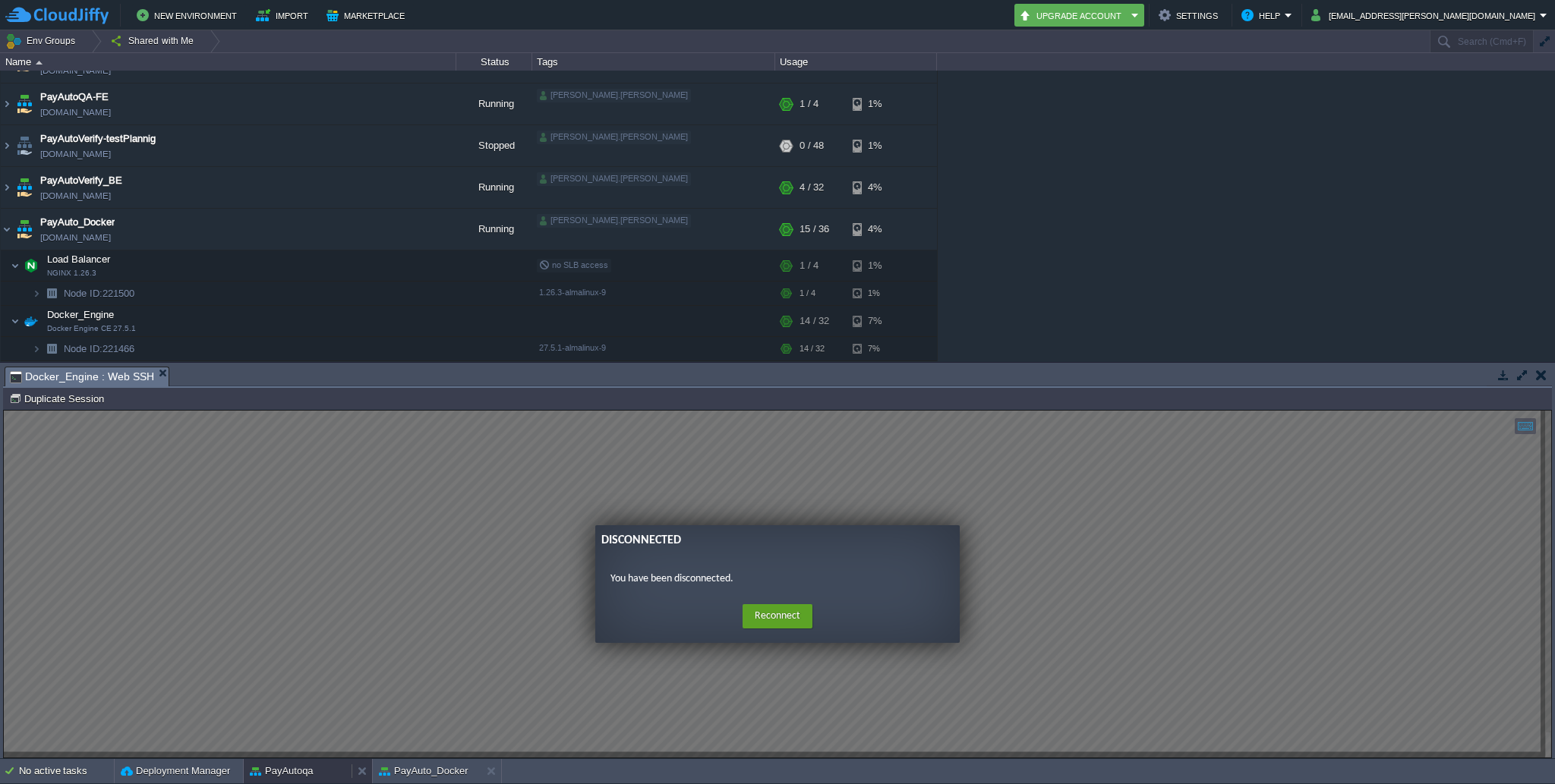
click at [320, 774] on div "PayAutoqa" at bounding box center [297, 771] width 107 height 25
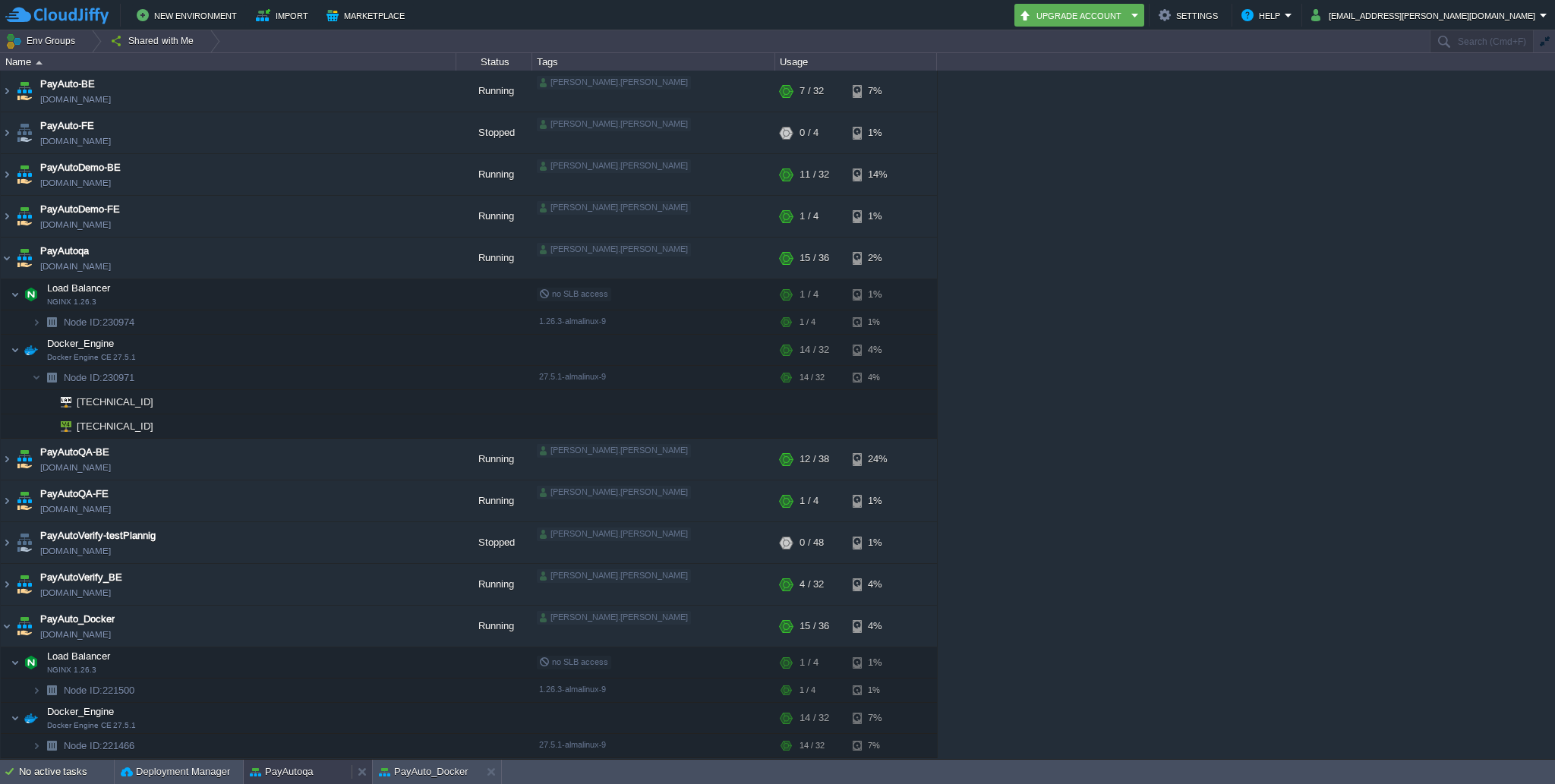
scroll to position [41, 0]
click at [320, 774] on div "PayAutoqa" at bounding box center [297, 771] width 107 height 25
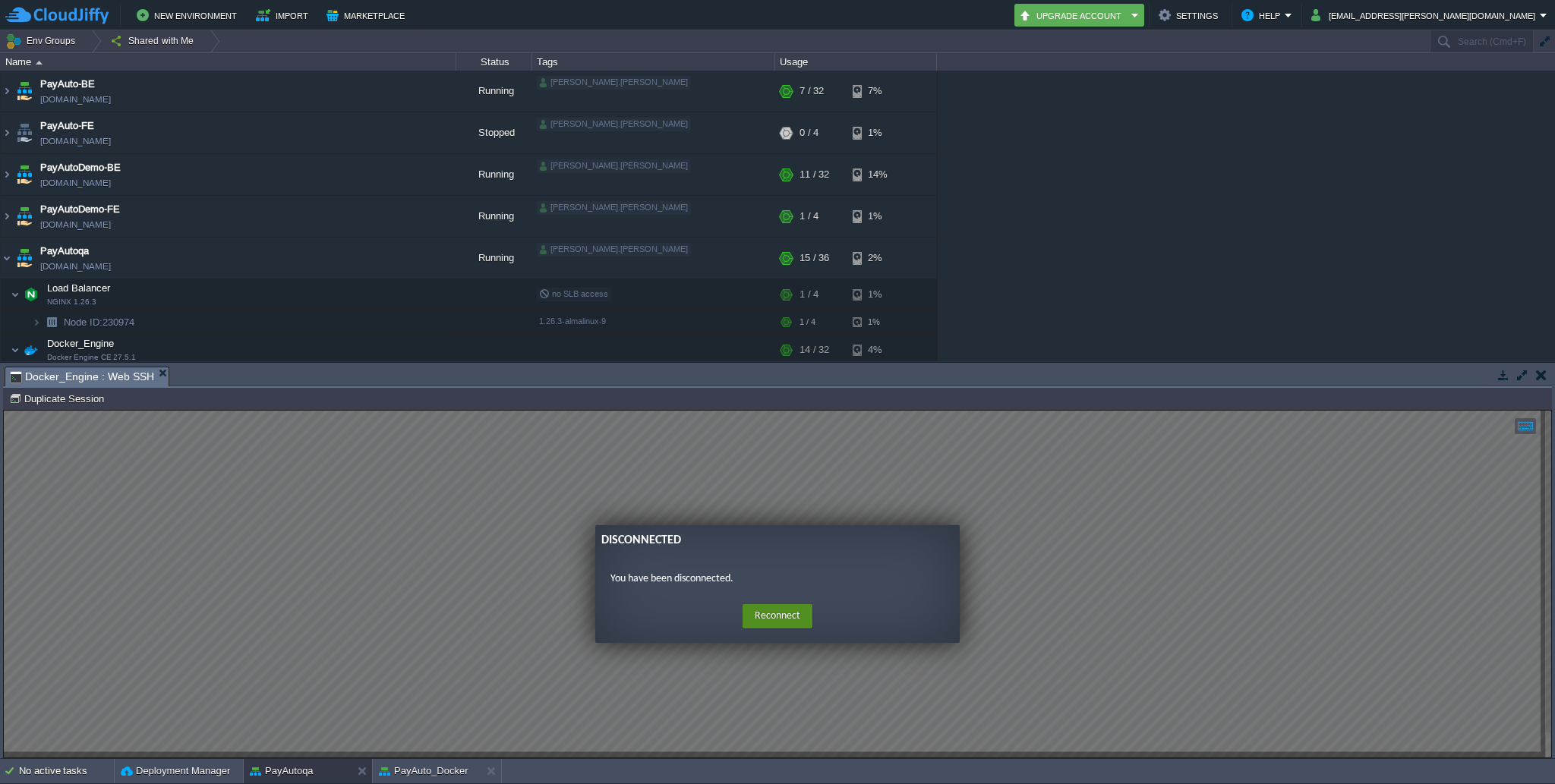
click at [776, 621] on button "Reconnect" at bounding box center [778, 616] width 70 height 25
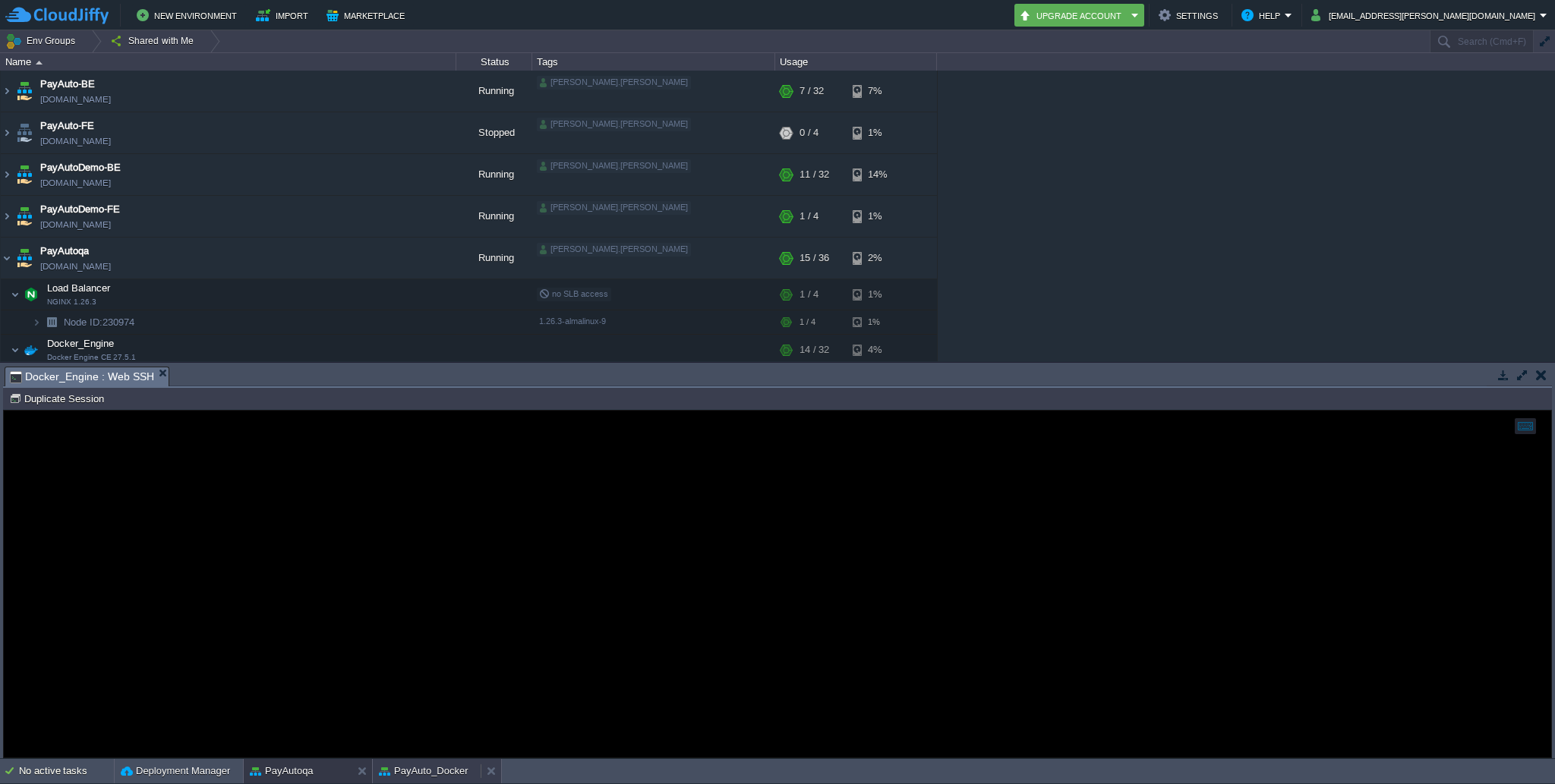
click at [441, 766] on button "PayAuto_Docker" at bounding box center [424, 770] width 90 height 15
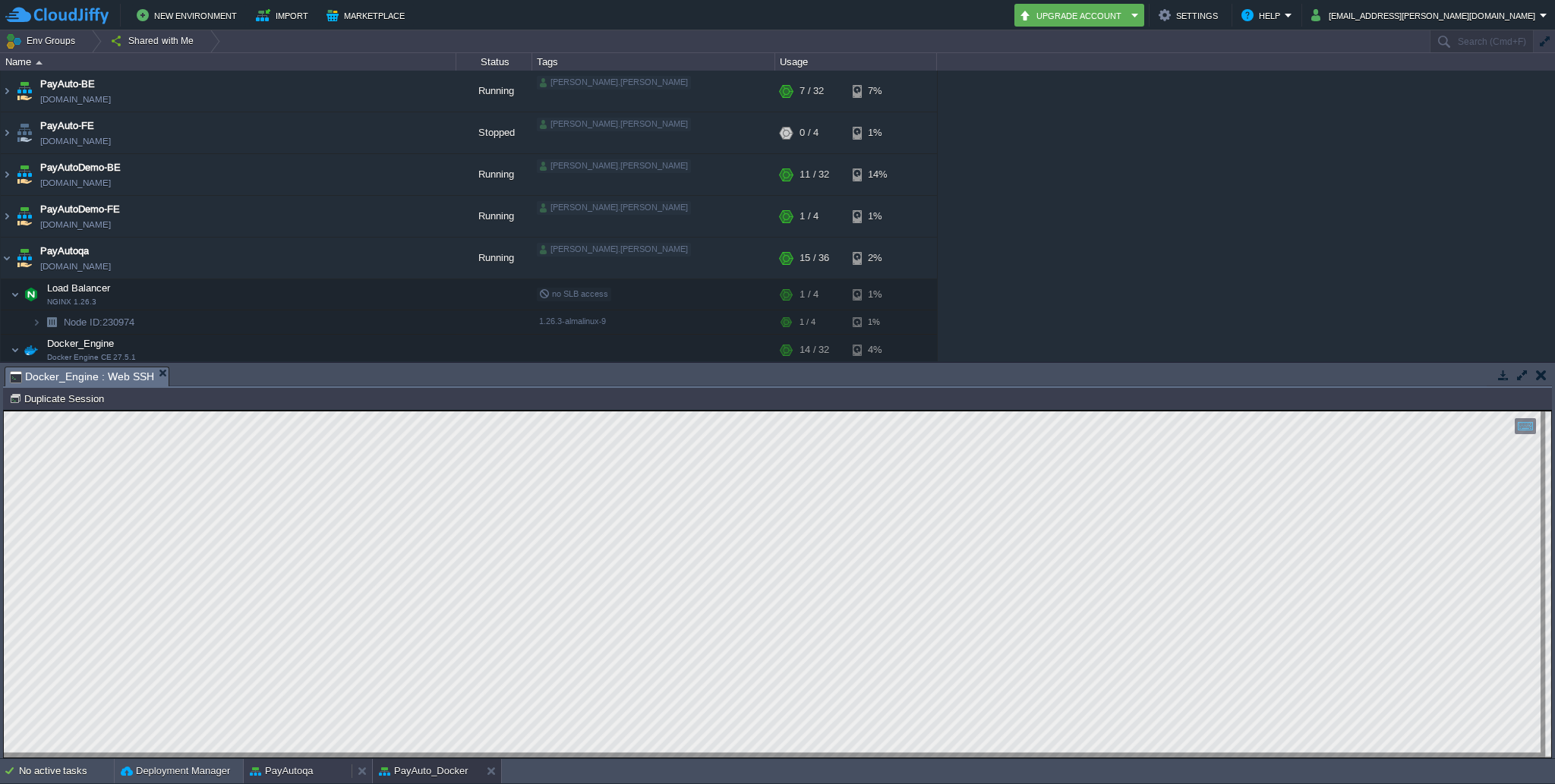
click at [328, 766] on div "PayAutoqa" at bounding box center [297, 771] width 107 height 25
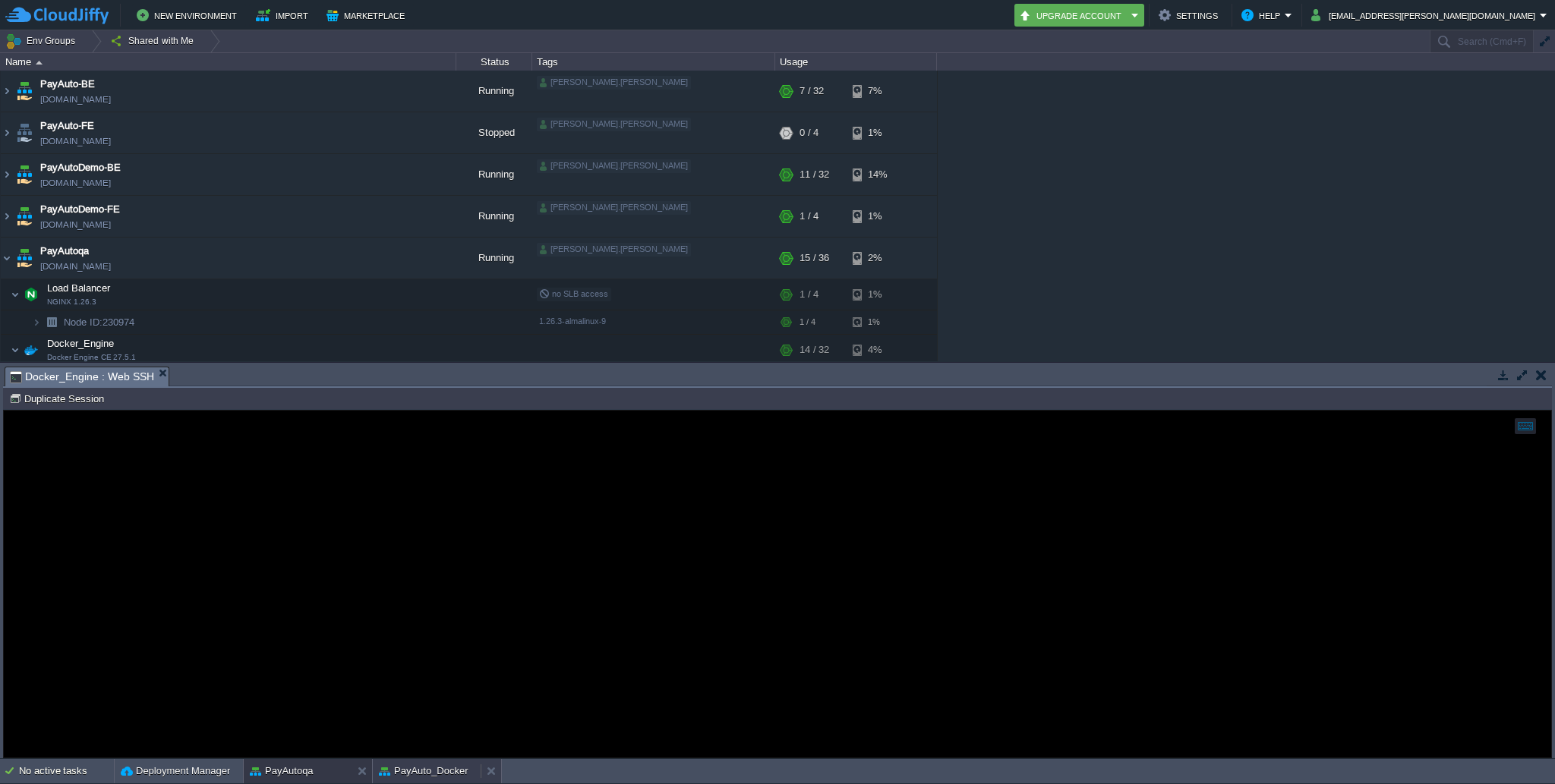
click at [406, 776] on button "PayAuto_Docker" at bounding box center [424, 770] width 90 height 15
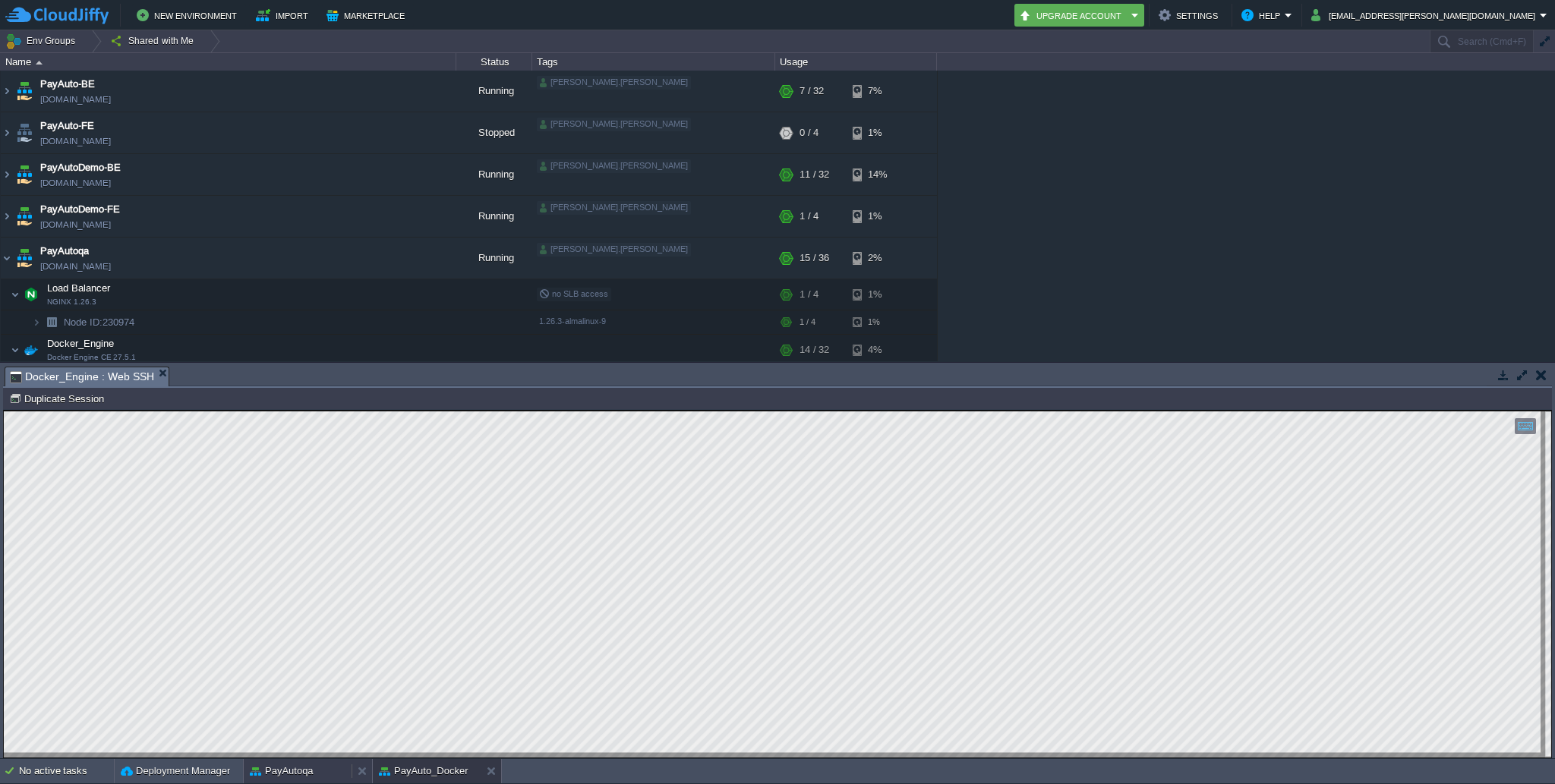
click at [322, 772] on div "PayAutoqa" at bounding box center [297, 771] width 107 height 25
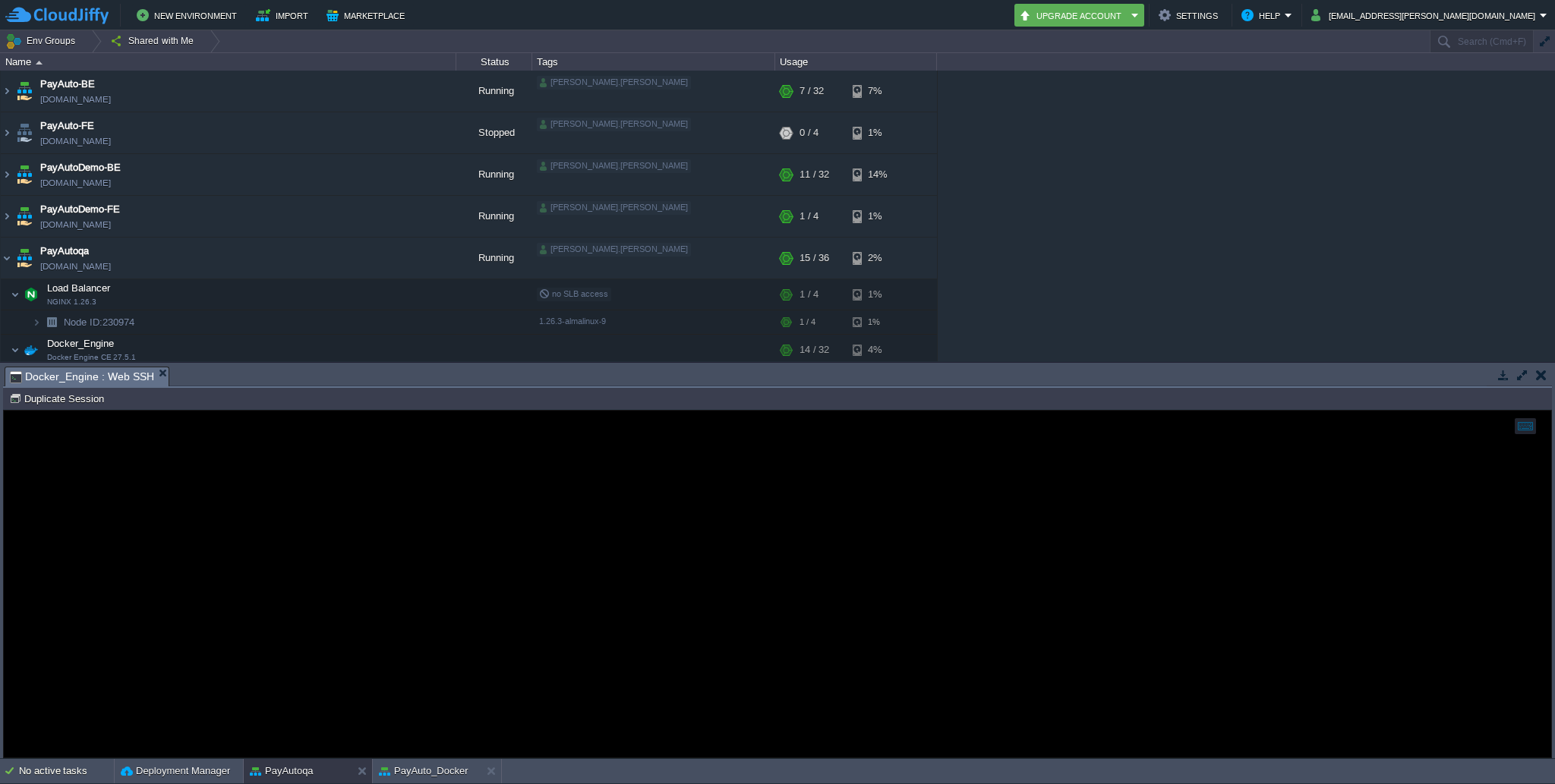
click at [380, 651] on div at bounding box center [778, 584] width 1548 height 347
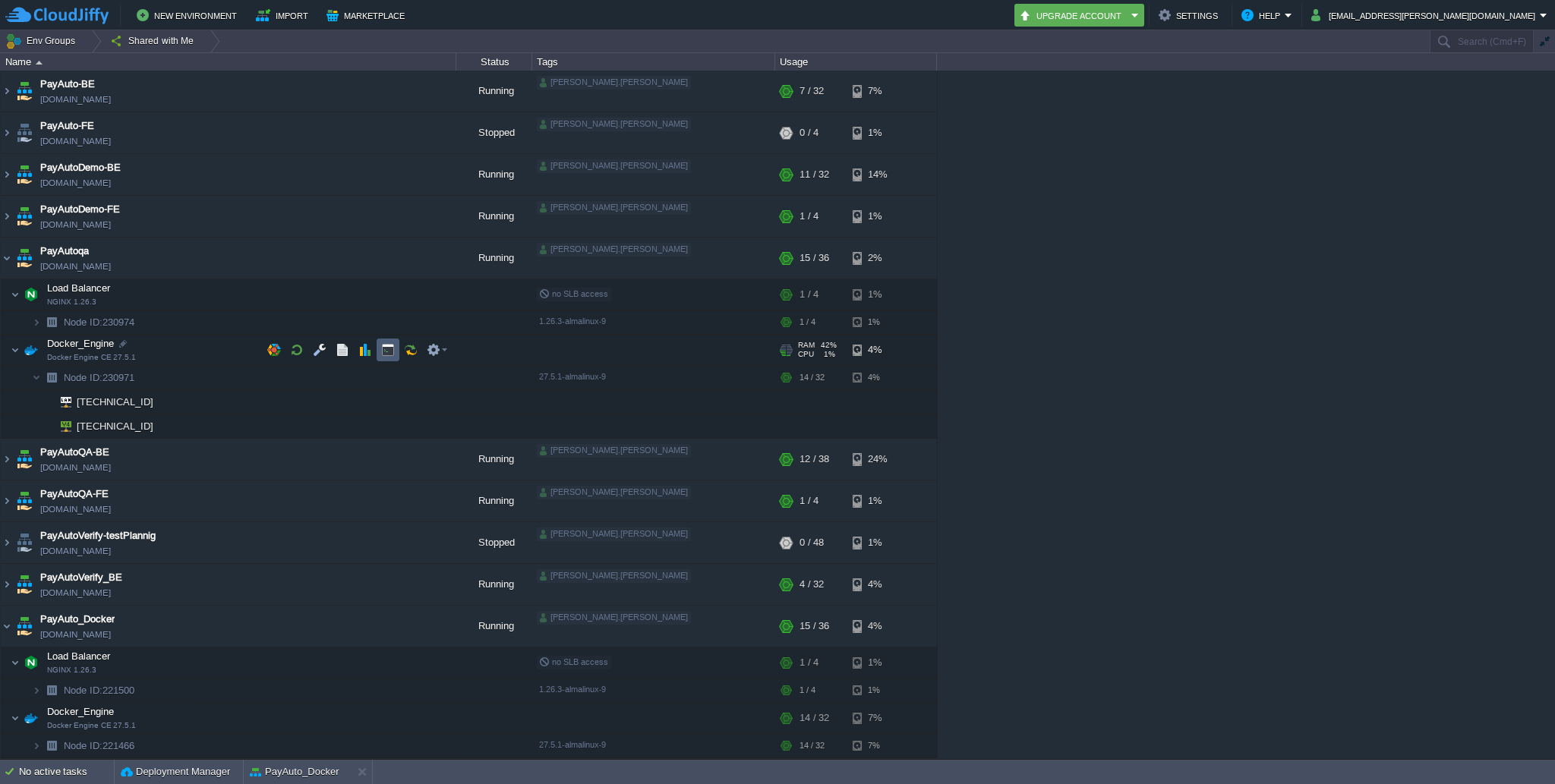
click at [389, 345] on button "button" at bounding box center [388, 350] width 14 height 14
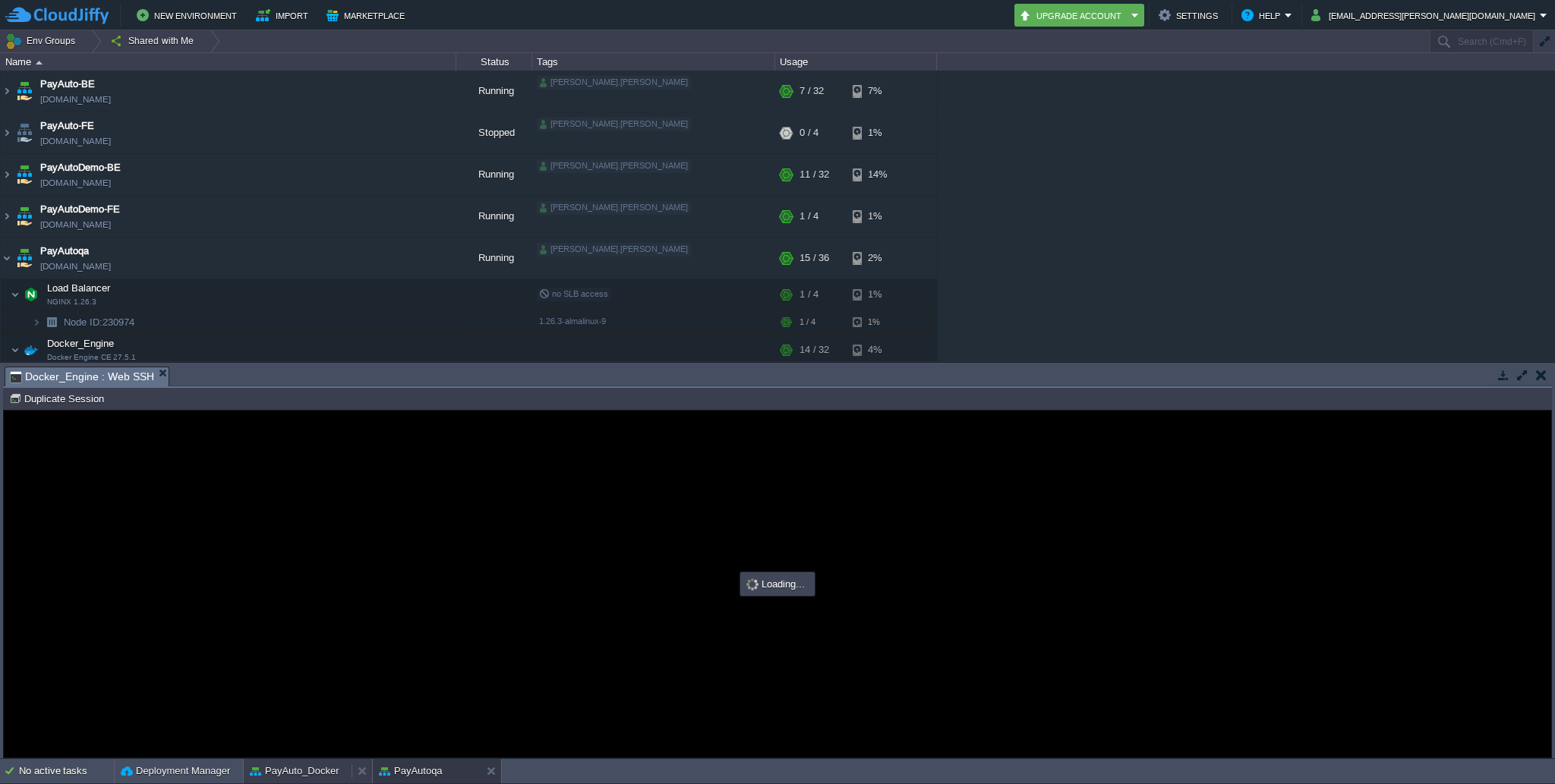
click at [310, 776] on button "PayAuto_Docker" at bounding box center [295, 770] width 90 height 15
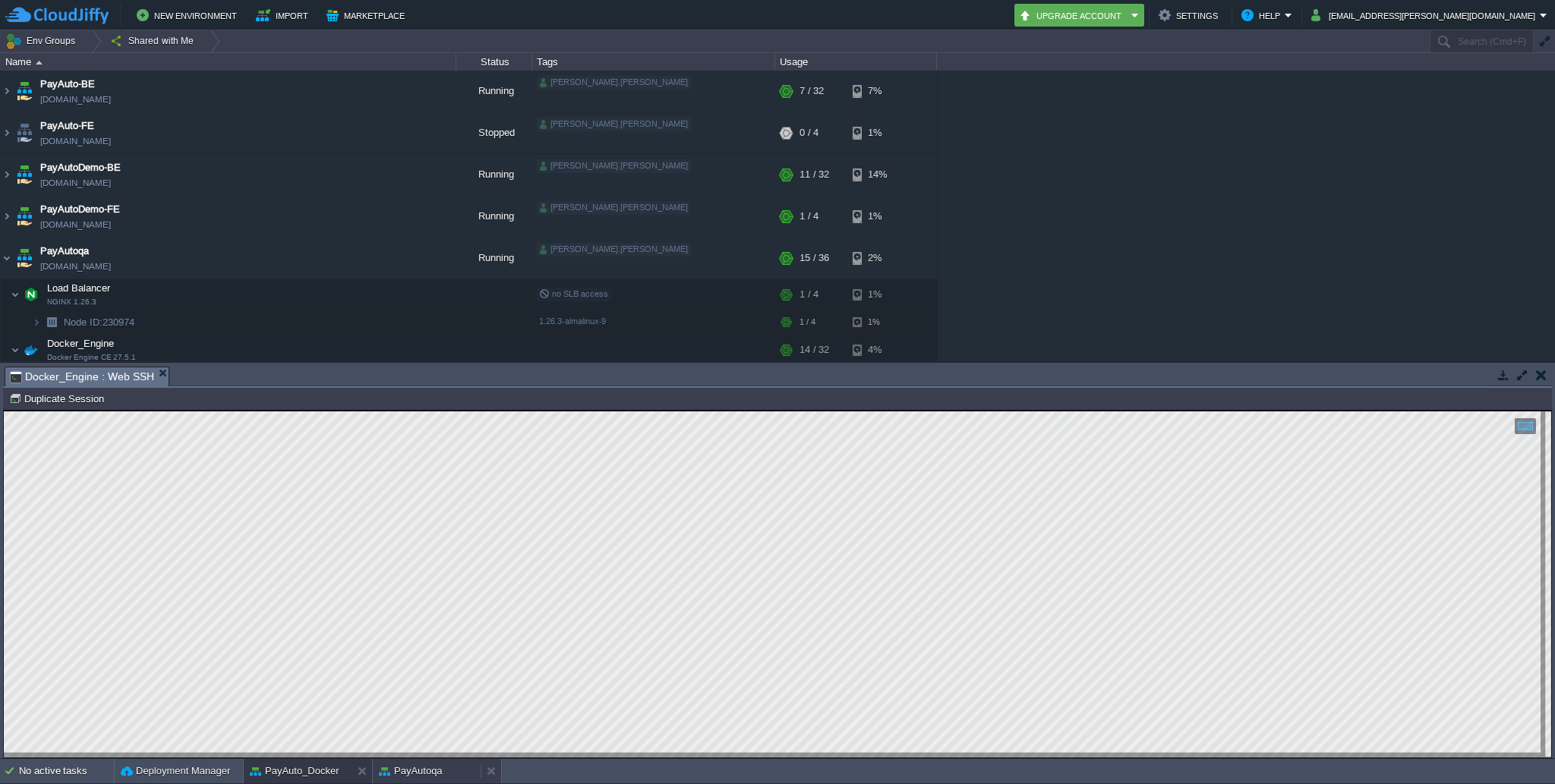
scroll to position [0, 0]
click at [399, 773] on button "PayAutoqa" at bounding box center [411, 770] width 64 height 15
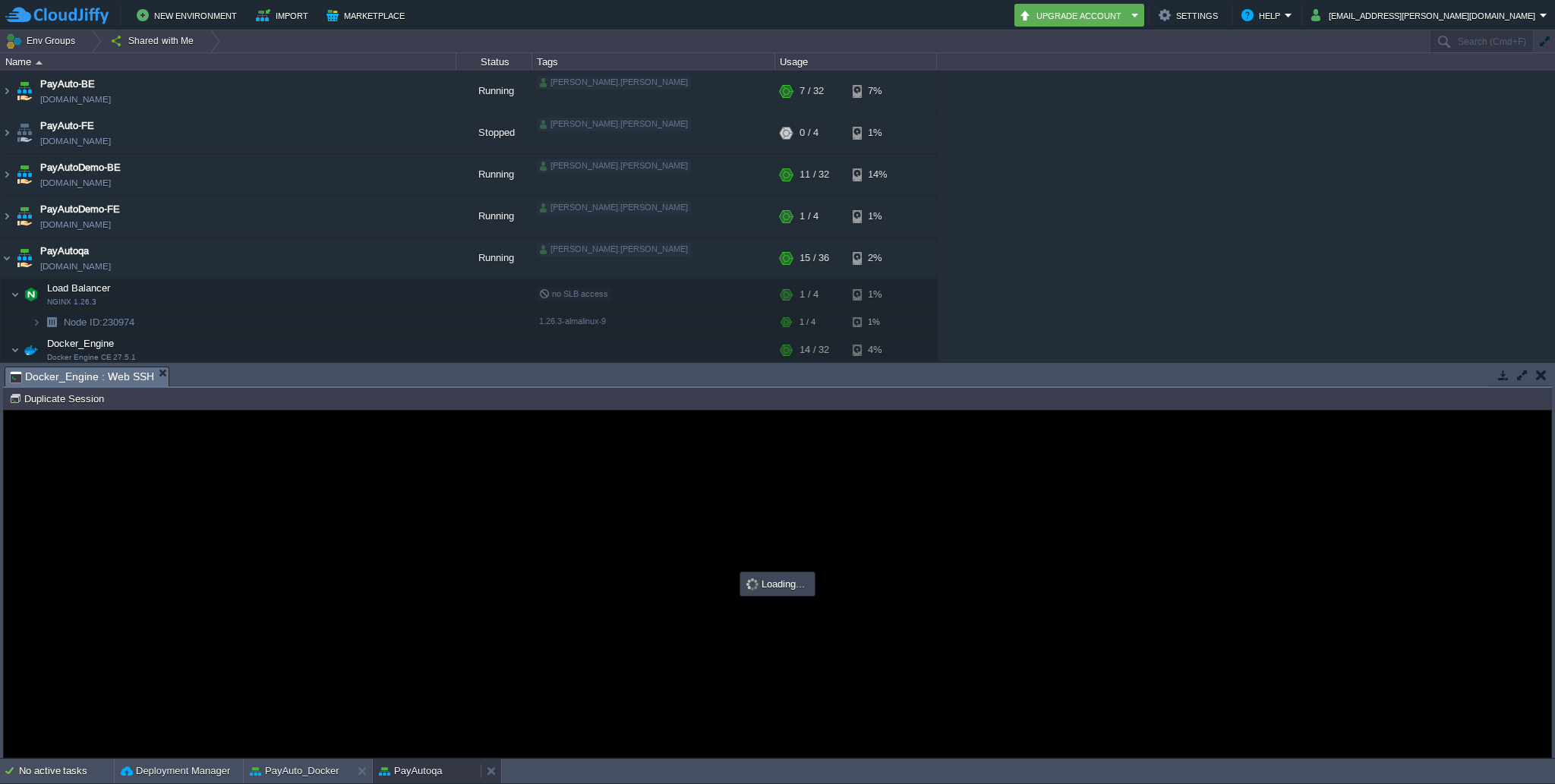
type input "#000000"
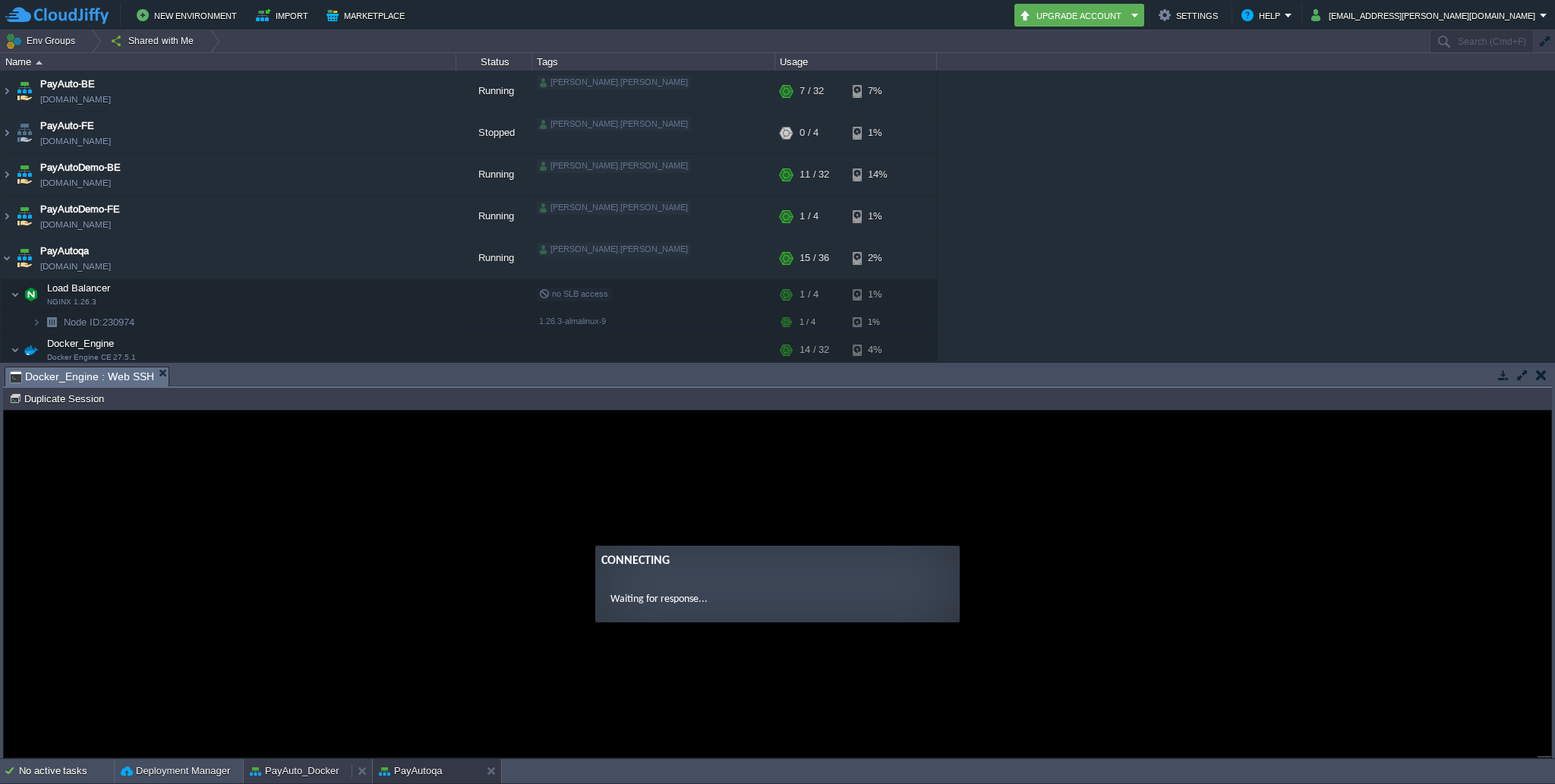
click at [309, 768] on button "PayAuto_Docker" at bounding box center [295, 770] width 90 height 15
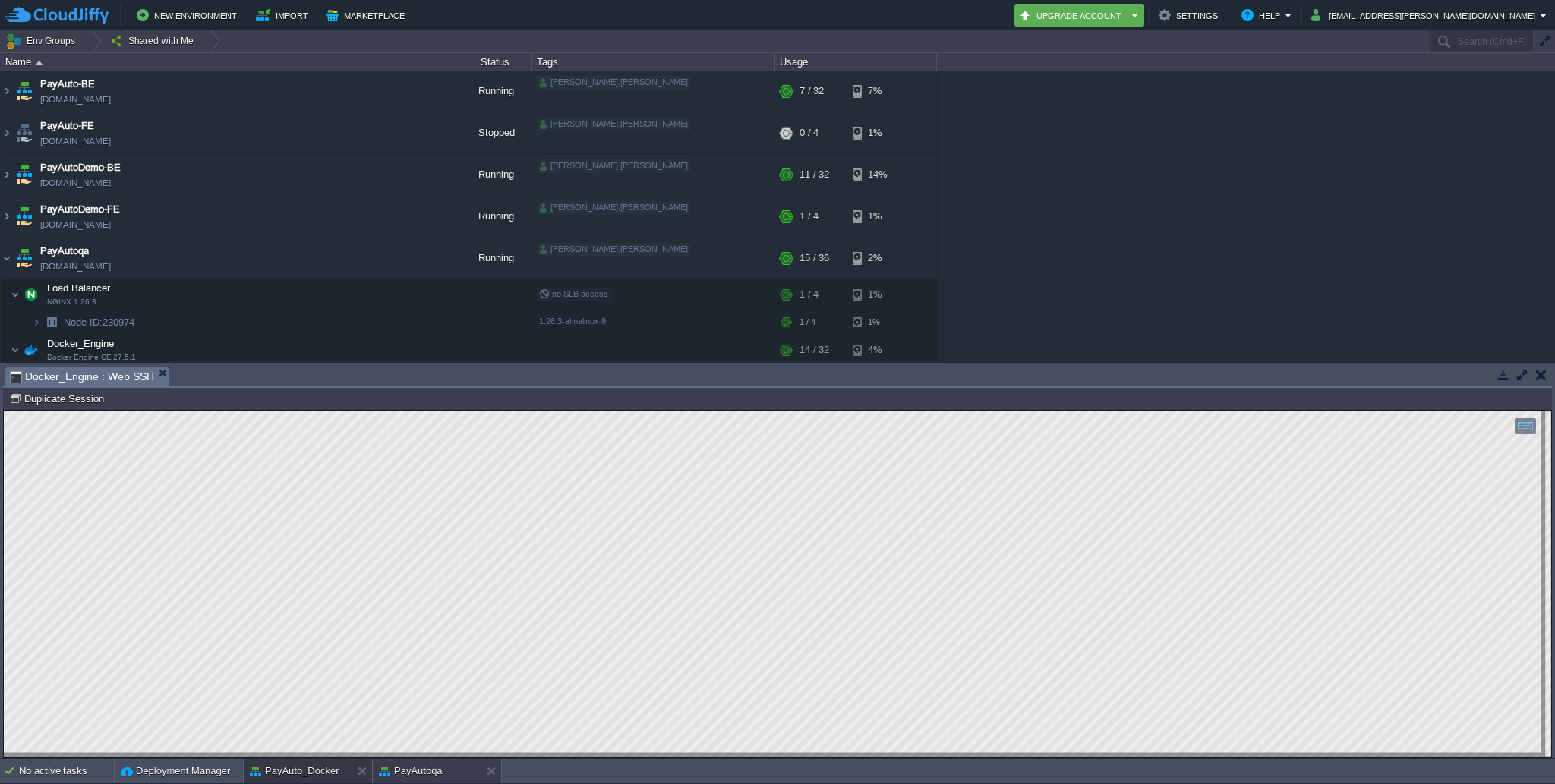
click at [414, 768] on button "PayAutoqa" at bounding box center [411, 770] width 64 height 15
click at [304, 773] on button "PayAuto_Docker" at bounding box center [295, 770] width 90 height 15
click at [433, 770] on button "PayAutoqa" at bounding box center [411, 770] width 64 height 15
click at [332, 769] on button "PayAuto_Docker" at bounding box center [295, 770] width 90 height 15
click at [410, 772] on button "PayAutoqa" at bounding box center [411, 770] width 64 height 15
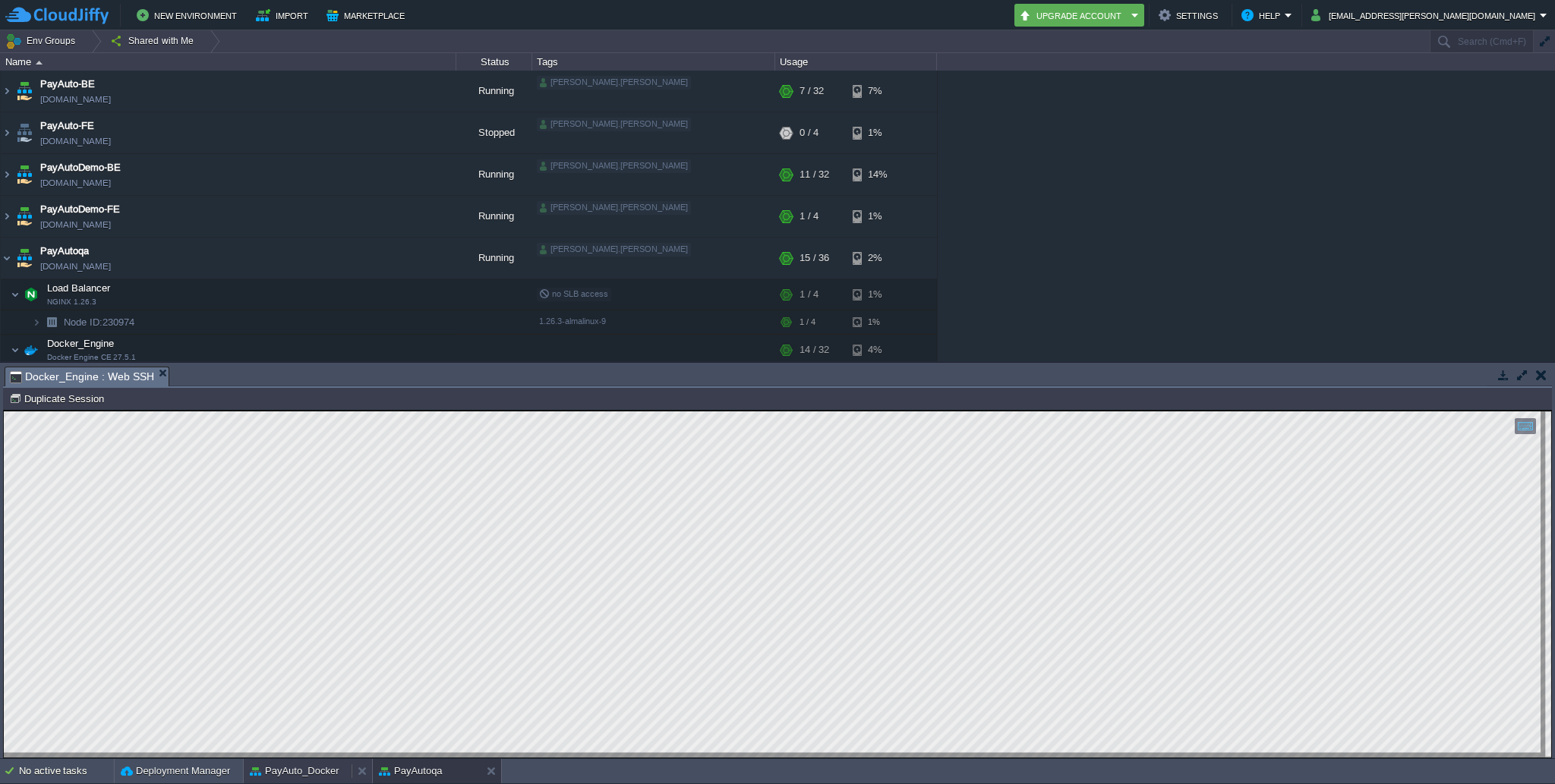
click at [323, 766] on button "PayAuto_Docker" at bounding box center [295, 770] width 90 height 15
click at [422, 778] on button "PayAutoqa" at bounding box center [411, 770] width 64 height 15
click at [318, 765] on button "PayAuto_Docker" at bounding box center [295, 770] width 90 height 15
type textarea "volumes: 232 233 - ./opt:/opt"
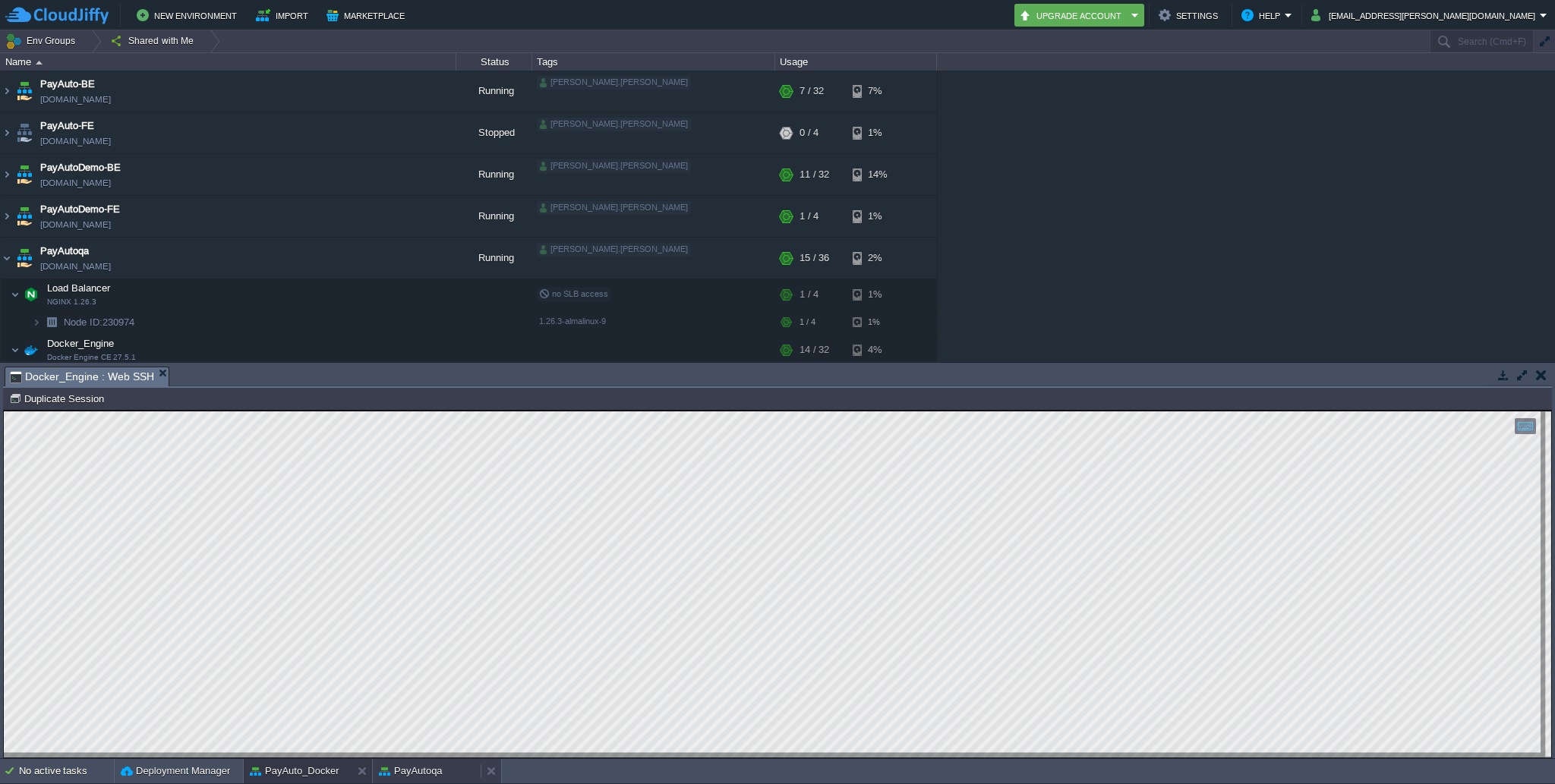
click at [410, 772] on button "PayAutoqa" at bounding box center [411, 770] width 64 height 15
click at [312, 769] on button "PayAuto_Docker" at bounding box center [295, 770] width 90 height 15
click at [433, 770] on button "PayAutoqa" at bounding box center [411, 770] width 64 height 15
click at [312, 772] on button "PayAuto_Docker" at bounding box center [295, 770] width 90 height 15
click at [412, 764] on button "PayAutoqa" at bounding box center [411, 770] width 64 height 15
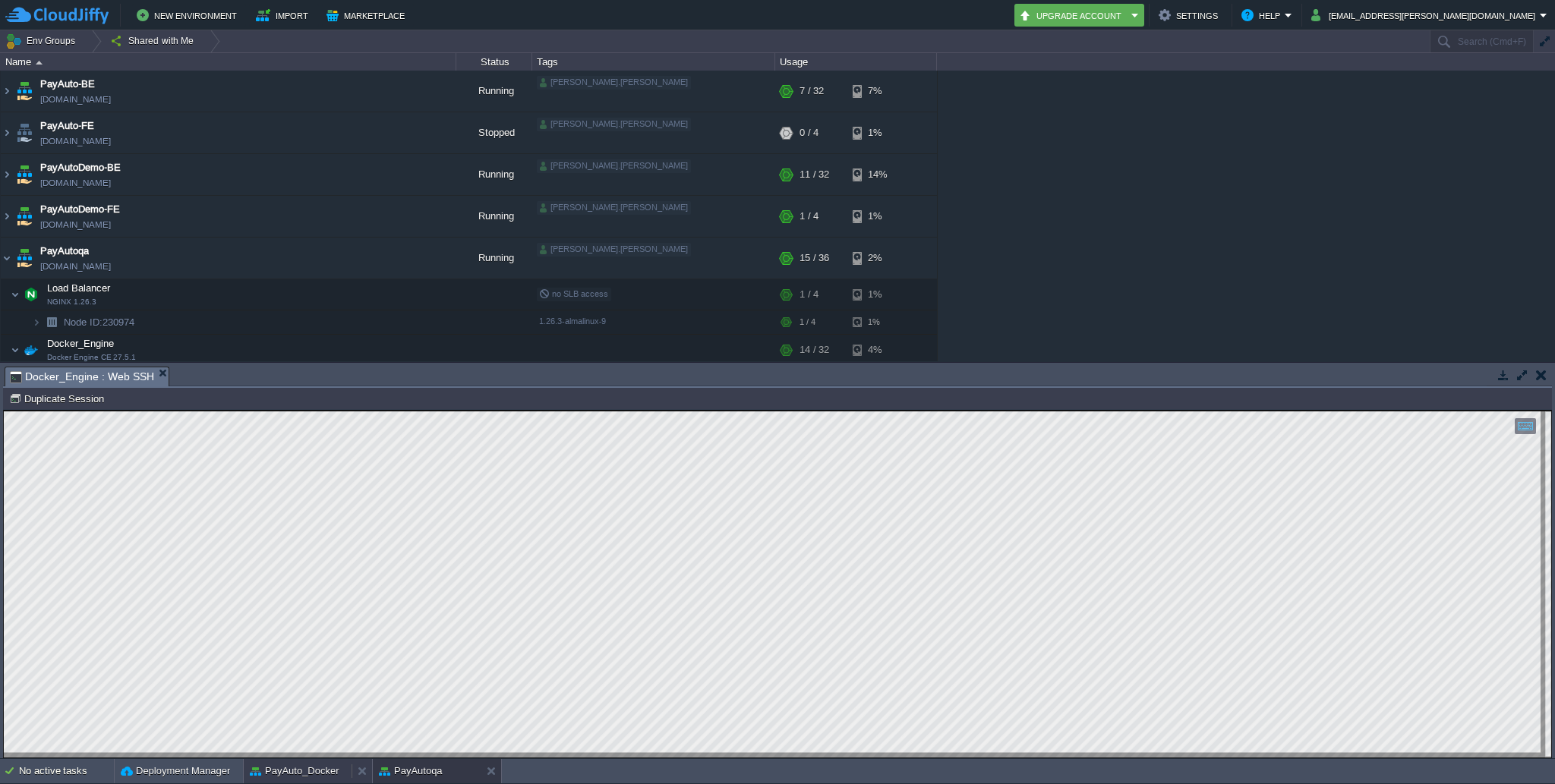
click at [337, 766] on button "PayAuto_Docker" at bounding box center [295, 770] width 90 height 15
click at [427, 776] on button "PayAutoqa" at bounding box center [411, 770] width 64 height 15
click at [326, 767] on button "PayAuto_Docker" at bounding box center [295, 770] width 90 height 15
click at [403, 773] on button "PayAutoqa" at bounding box center [411, 770] width 64 height 15
click at [304, 773] on button "PayAuto_Docker" at bounding box center [295, 770] width 90 height 15
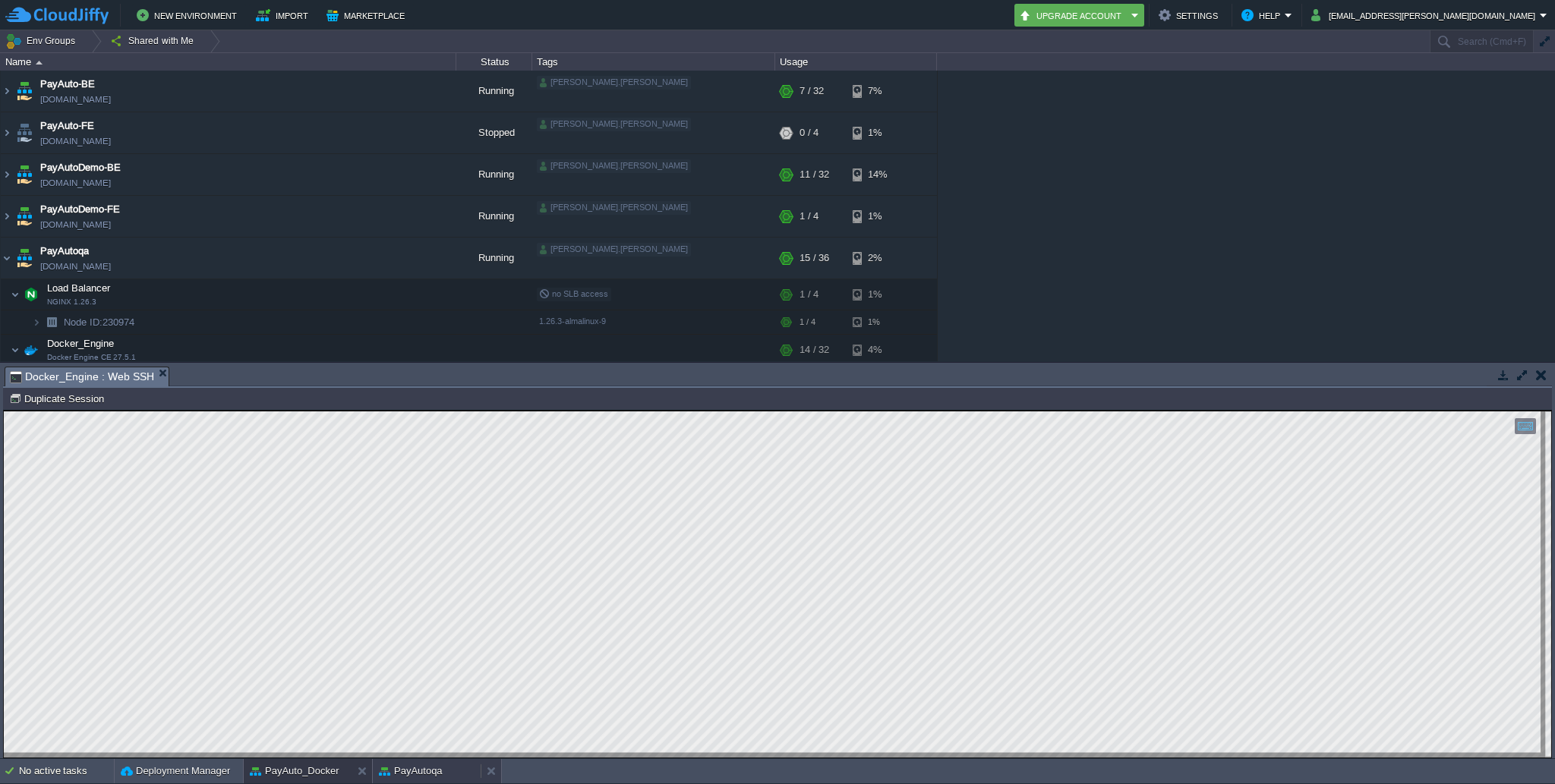
click at [412, 772] on button "PayAutoqa" at bounding box center [411, 770] width 64 height 15
click at [326, 767] on button "PayAuto_Docker" at bounding box center [295, 770] width 90 height 15
click at [423, 767] on button "PayAutoqa" at bounding box center [411, 770] width 64 height 15
click at [313, 775] on button "PayAuto_Docker" at bounding box center [295, 770] width 90 height 15
click at [411, 767] on button "PayAutoqa" at bounding box center [411, 770] width 64 height 15
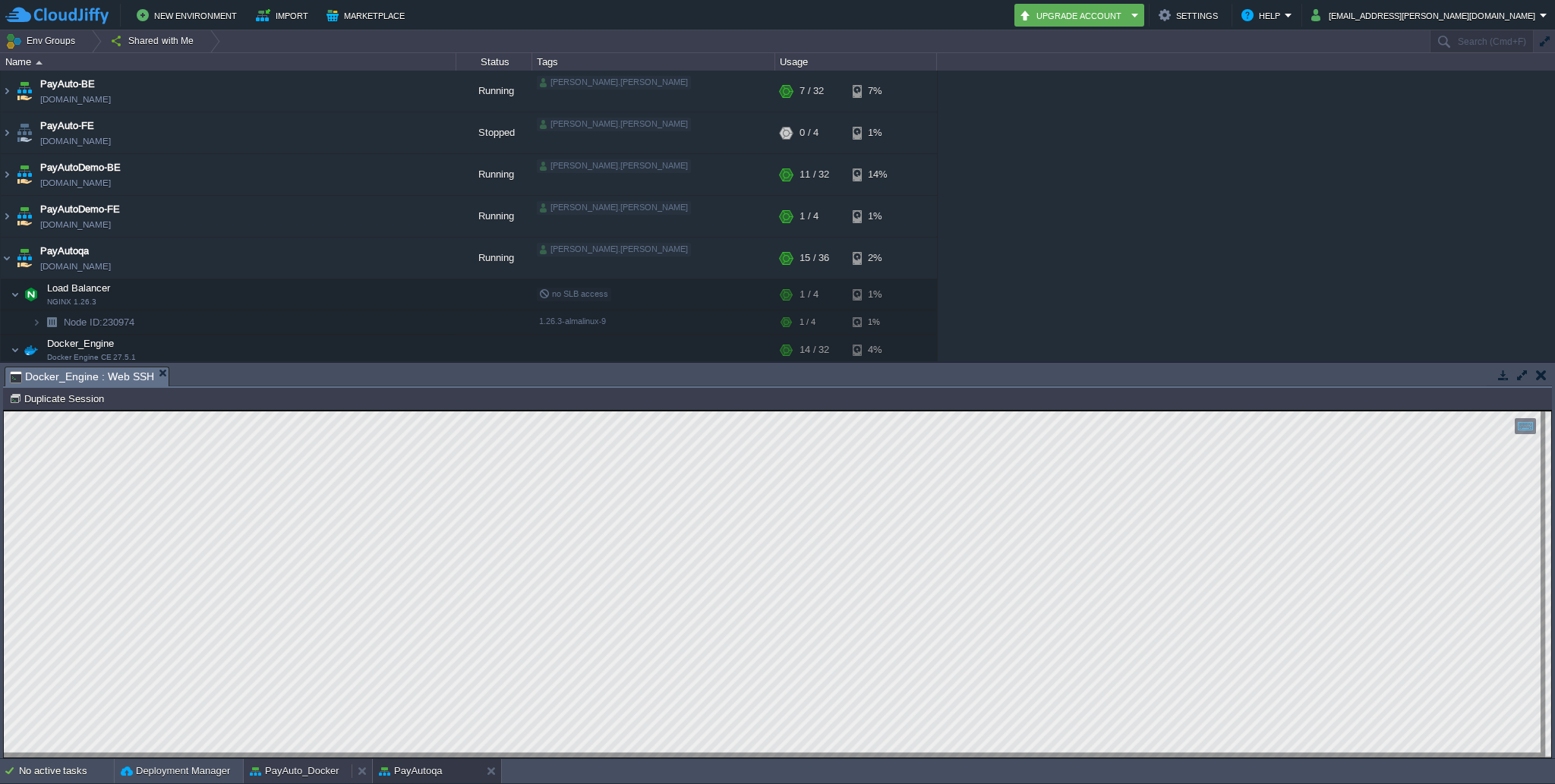
click at [306, 775] on button "PayAuto_Docker" at bounding box center [295, 770] width 90 height 15
click at [412, 773] on button "PayAutoqa" at bounding box center [411, 770] width 64 height 15
click at [318, 763] on button "PayAuto_Docker" at bounding box center [295, 770] width 90 height 15
click at [438, 769] on button "PayAutoqa" at bounding box center [411, 770] width 64 height 15
click at [313, 770] on button "PayAuto_Docker" at bounding box center [295, 770] width 90 height 15
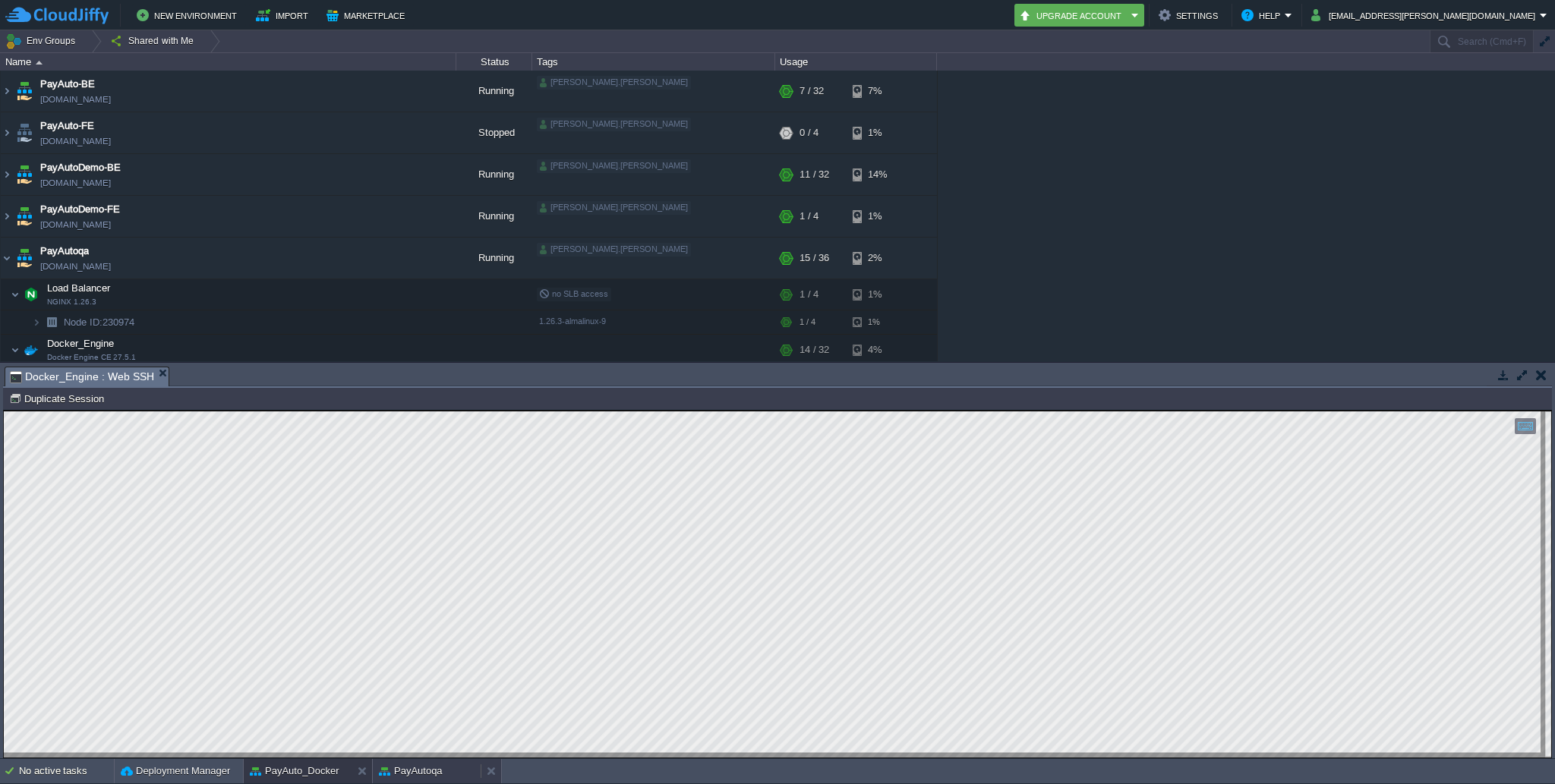
click at [410, 769] on button "PayAutoqa" at bounding box center [411, 770] width 64 height 15
click at [309, 769] on button "PayAuto_Docker" at bounding box center [295, 770] width 90 height 15
click at [429, 769] on button "PayAutoqa" at bounding box center [411, 770] width 64 height 15
click at [315, 767] on button "PayAuto_Docker" at bounding box center [295, 770] width 90 height 15
click at [426, 769] on button "PayAutoqa" at bounding box center [411, 770] width 64 height 15
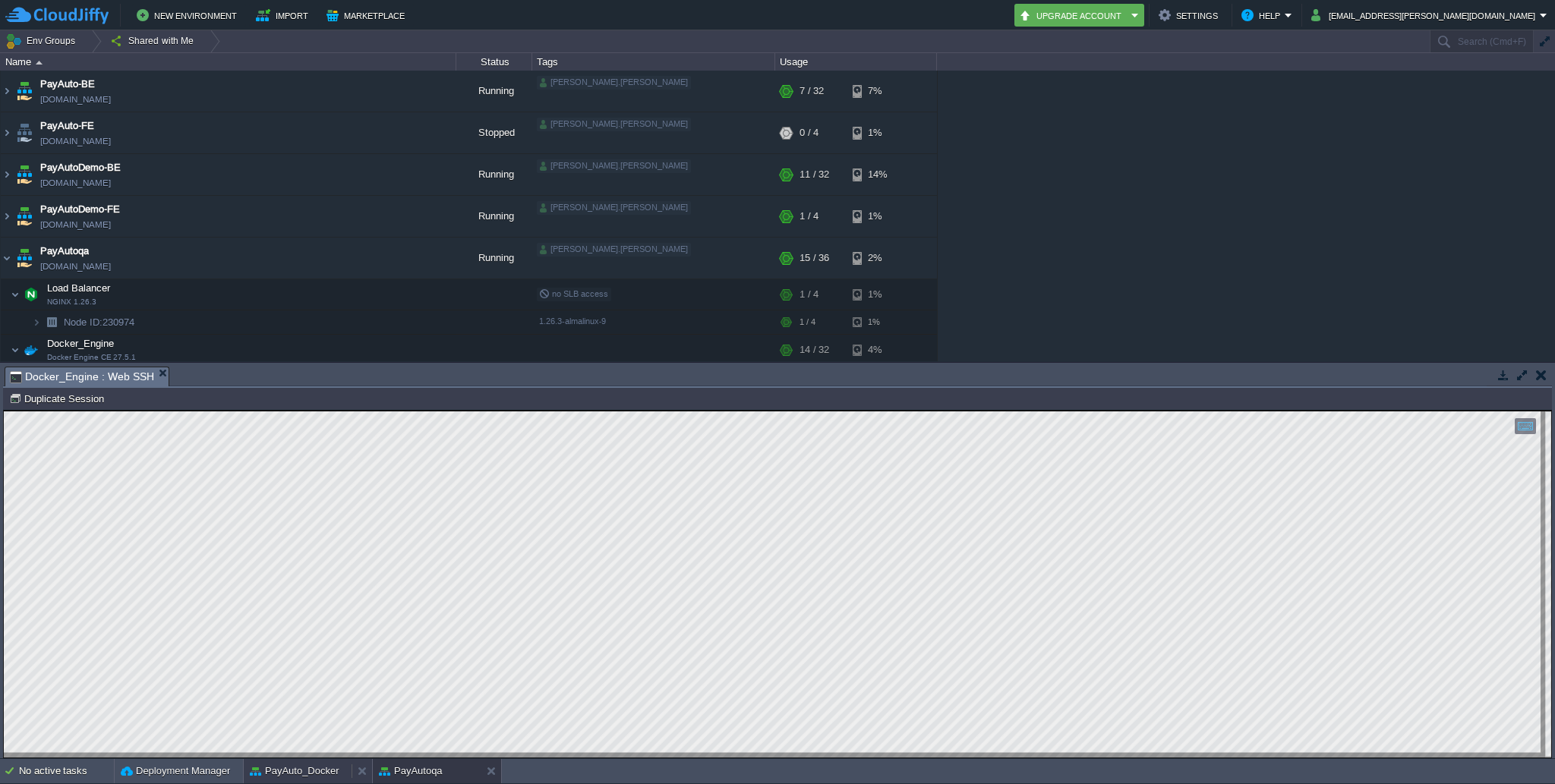
click at [321, 765] on button "PayAuto_Docker" at bounding box center [295, 770] width 90 height 15
click at [433, 771] on button "PayAutoqa" at bounding box center [411, 770] width 64 height 15
